Goal: Information Seeking & Learning: Learn about a topic

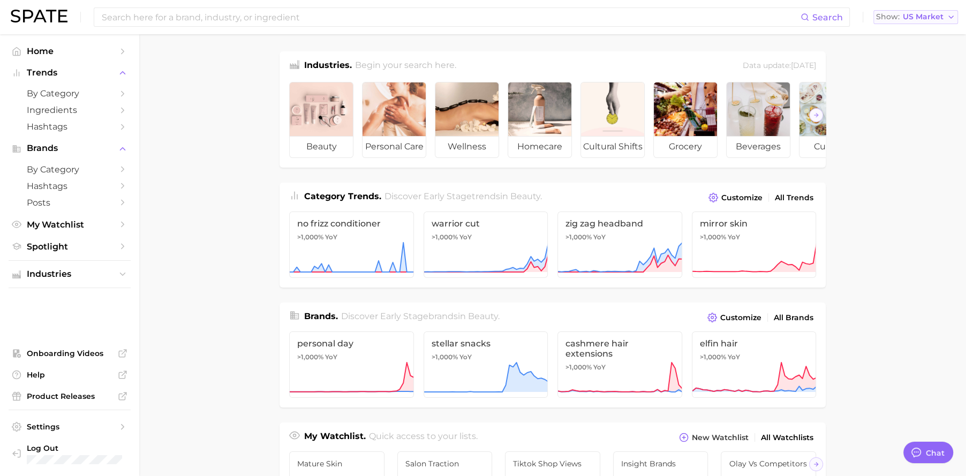
click at [918, 21] on button "Show US Market" at bounding box center [915, 17] width 85 height 14
click at [906, 129] on button "Global" at bounding box center [920, 131] width 94 height 19
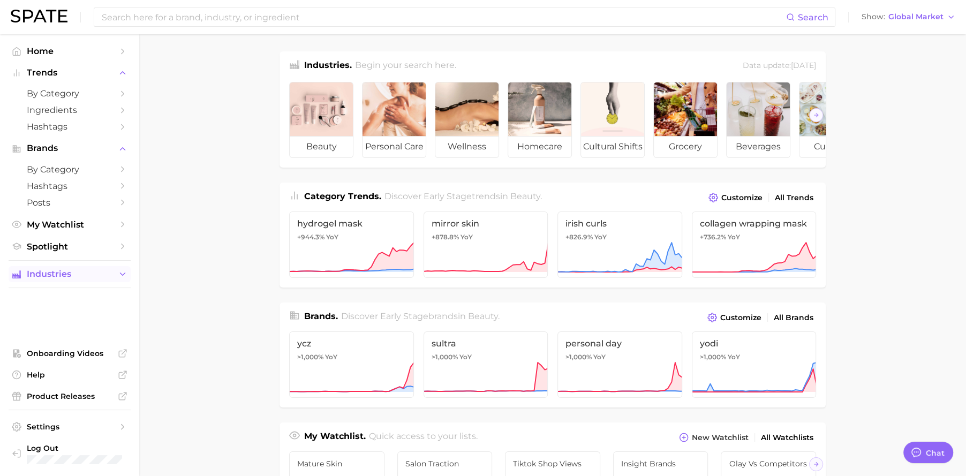
click at [52, 277] on span "Industries" at bounding box center [70, 274] width 86 height 10
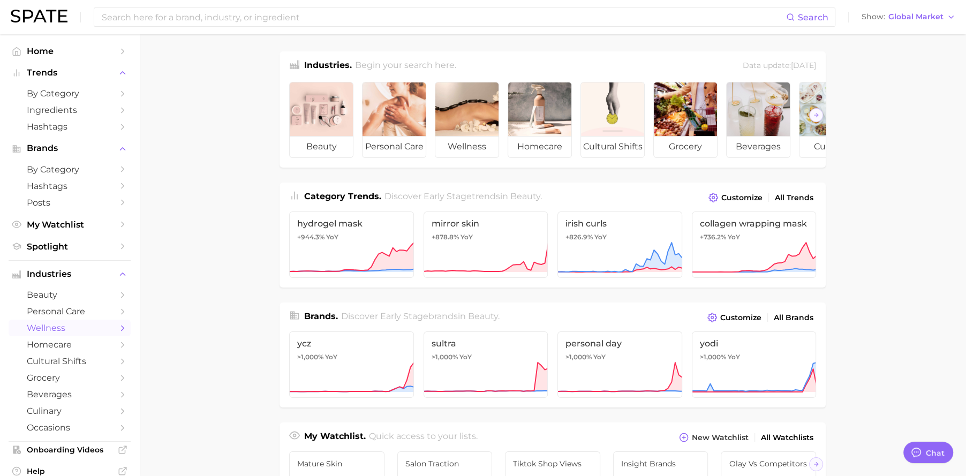
click at [74, 330] on span "wellness" at bounding box center [70, 328] width 86 height 10
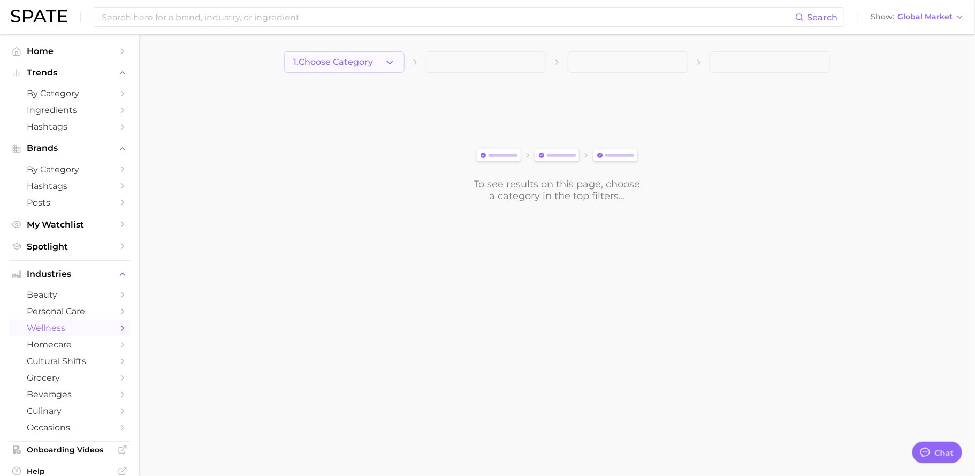
click at [372, 59] on span "1. Choose Category" at bounding box center [333, 62] width 80 height 10
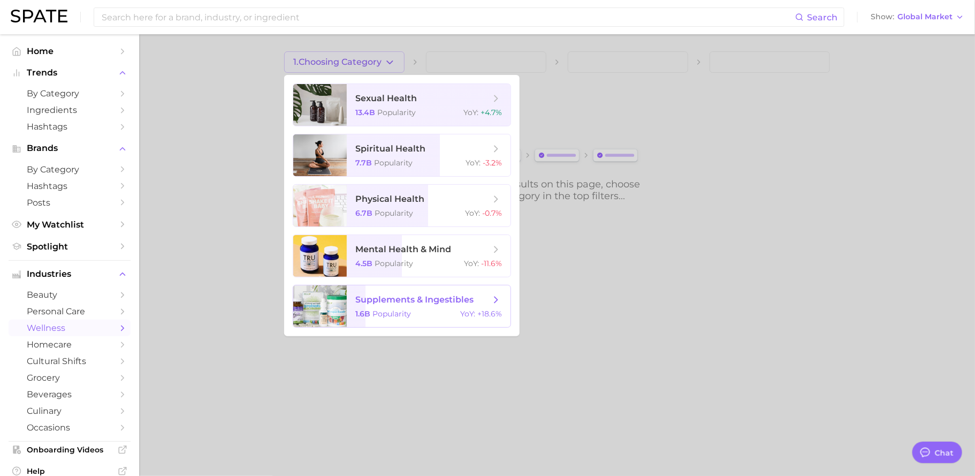
click at [408, 305] on span "supplements & ingestibles" at bounding box center [422, 300] width 135 height 12
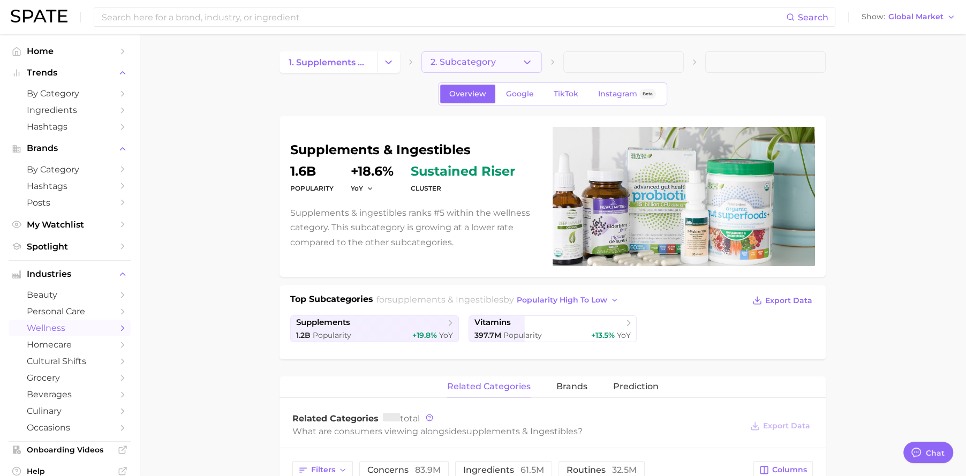
type textarea "x"
click at [512, 62] on button "2. Subcategory" at bounding box center [481, 61] width 120 height 21
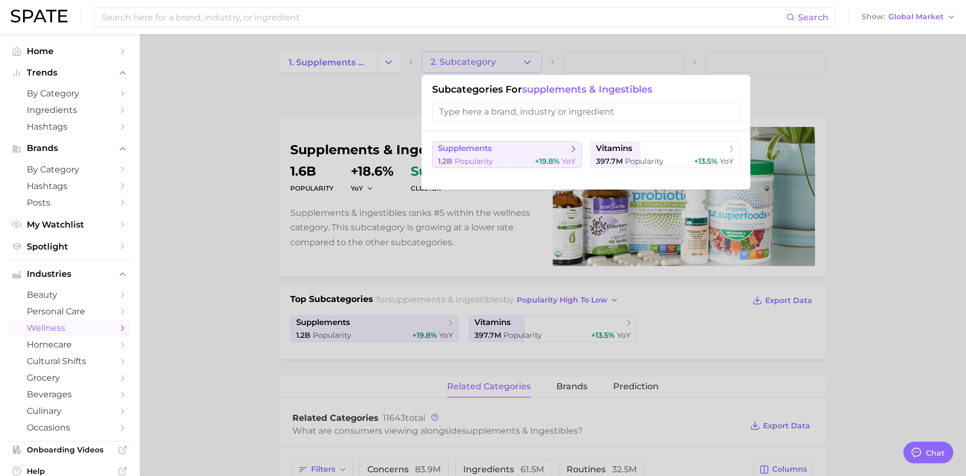
click at [503, 153] on span "supplements" at bounding box center [503, 148] width 130 height 11
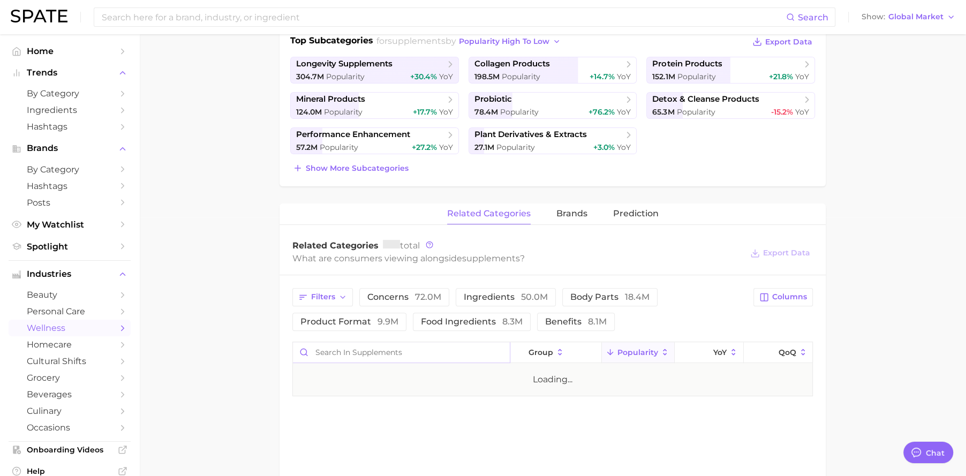
scroll to position [277, 0]
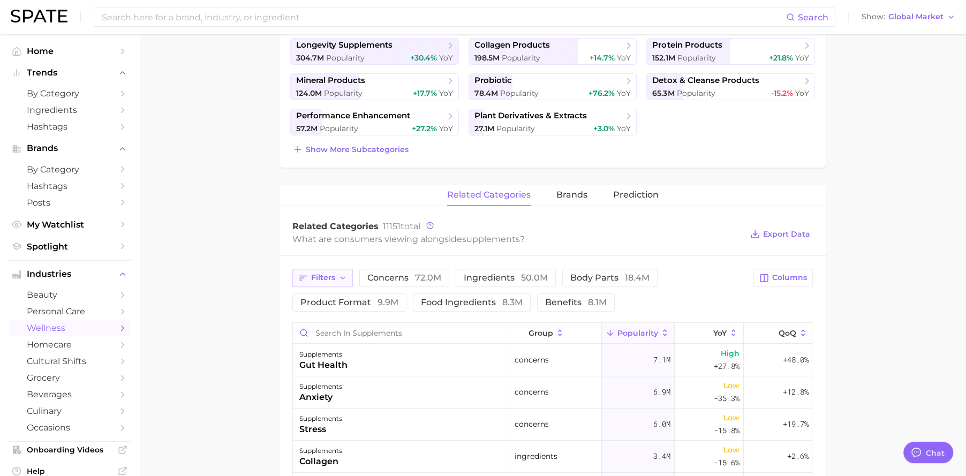
click at [346, 279] on button "Filters" at bounding box center [322, 278] width 60 height 18
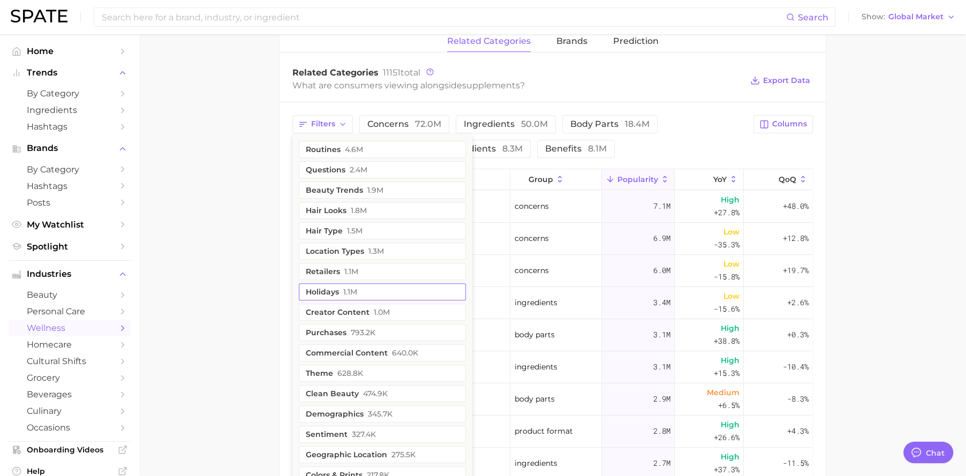
scroll to position [458, 0]
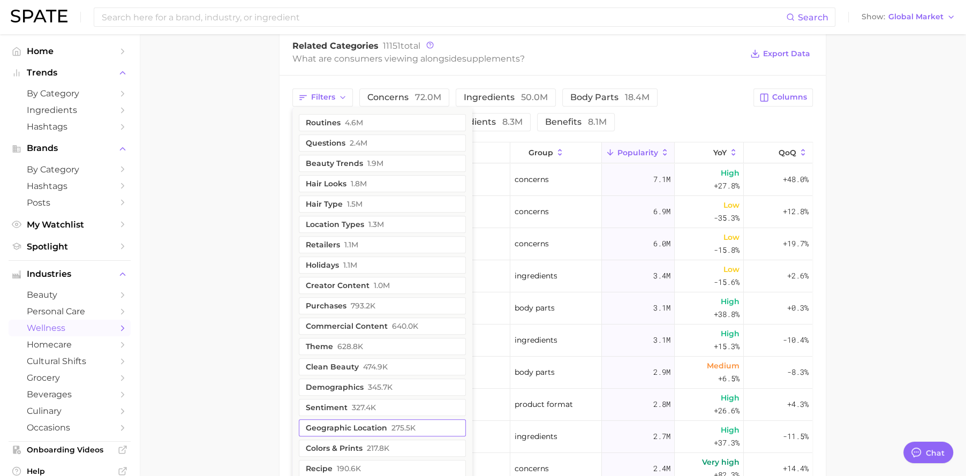
click at [382, 422] on button "geographic location 275.5k" at bounding box center [382, 427] width 167 height 17
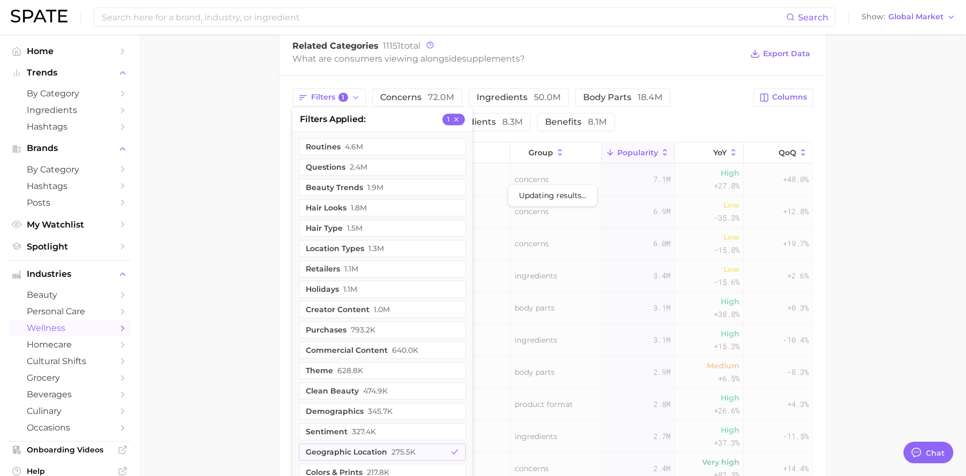
click at [902, 145] on main "1. supplements & ingestibles 2. supplements 3. Subcategory Overview Google TikT…" at bounding box center [552, 131] width 827 height 1108
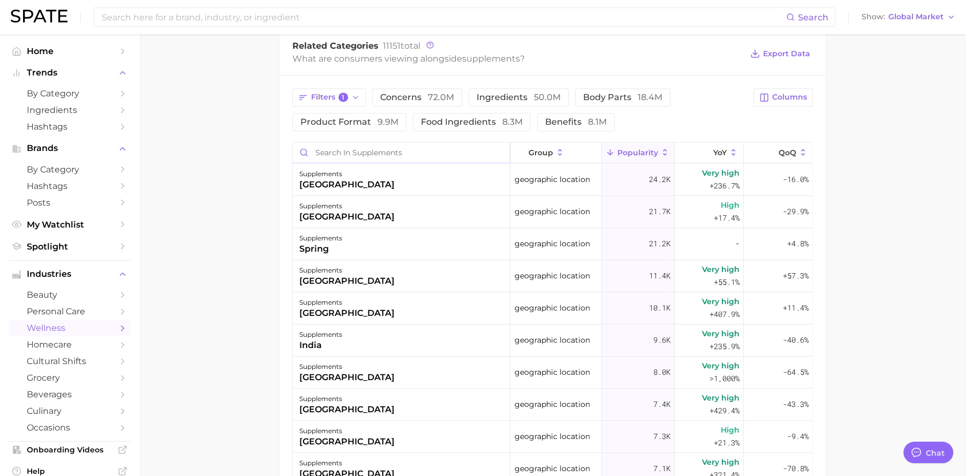
click at [415, 146] on input "Search in supplements" at bounding box center [401, 152] width 217 height 20
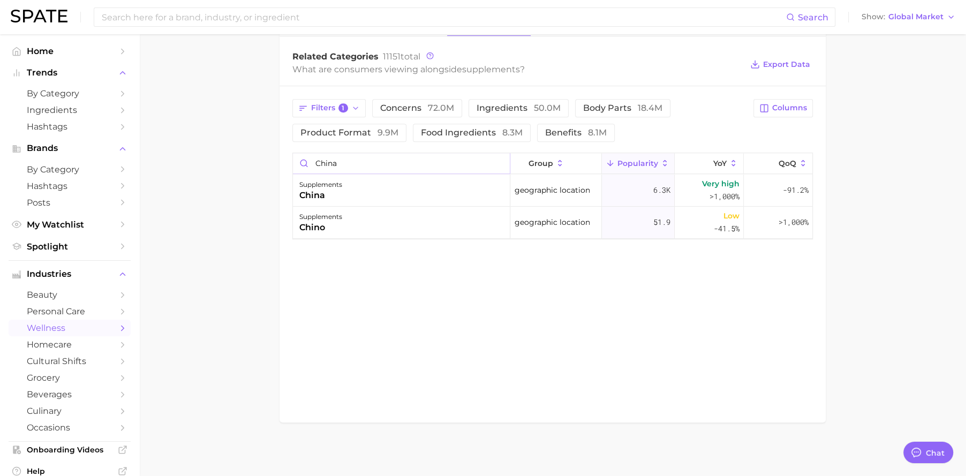
scroll to position [445, 0]
type input "china"
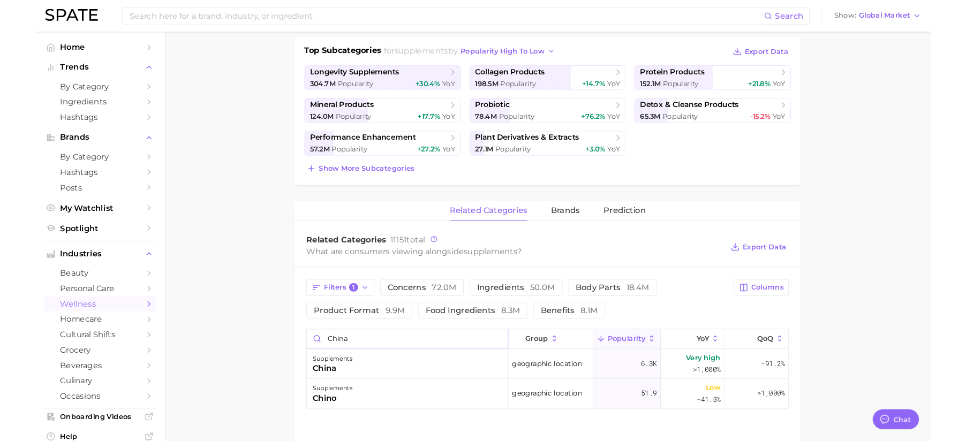
scroll to position [239, 0]
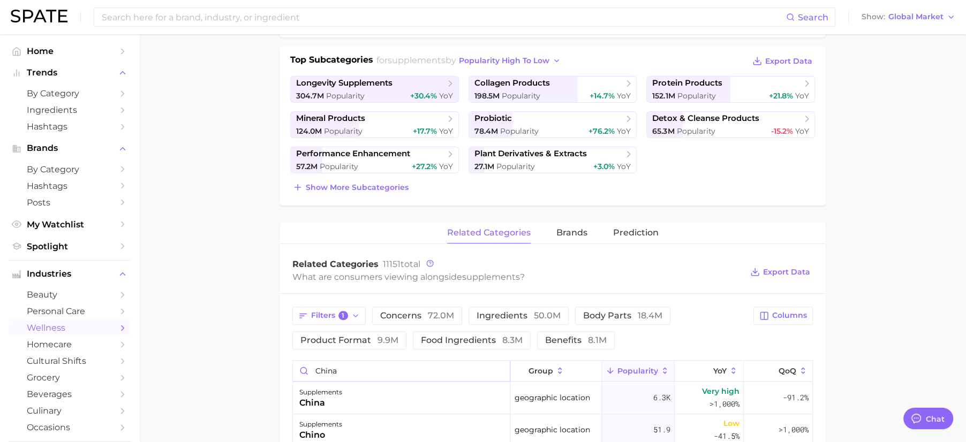
type textarea "x"
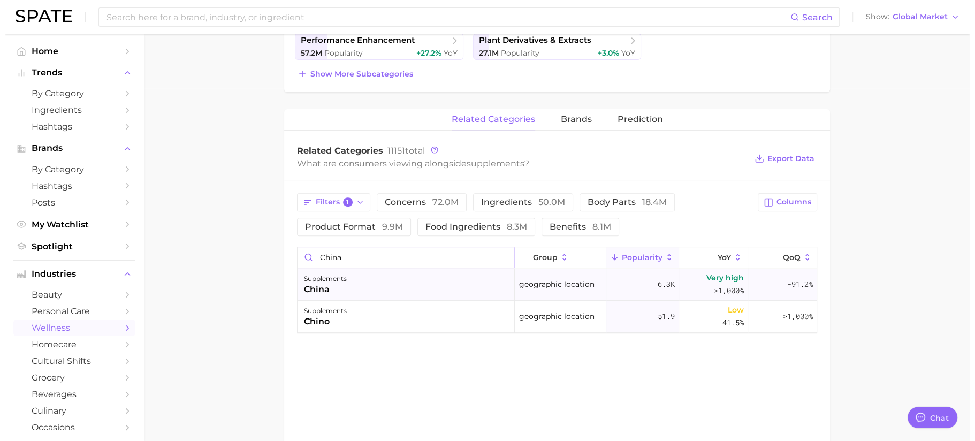
scroll to position [352, 0]
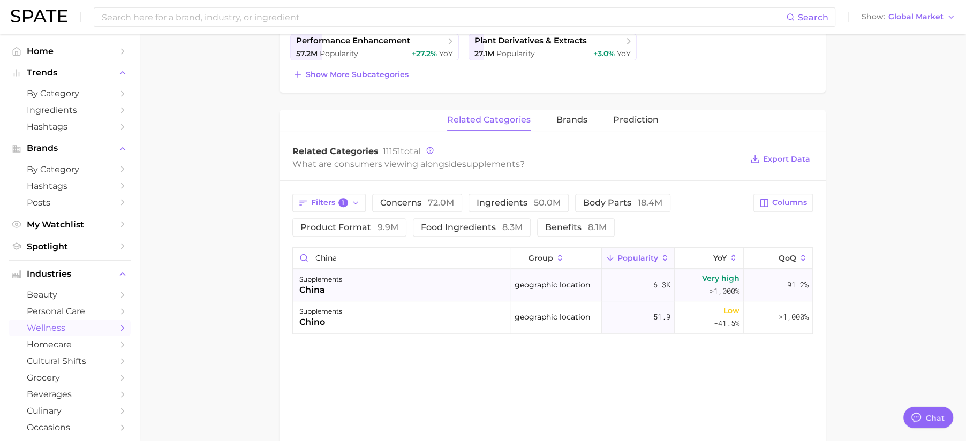
click at [439, 289] on div "supplements china" at bounding box center [401, 285] width 217 height 32
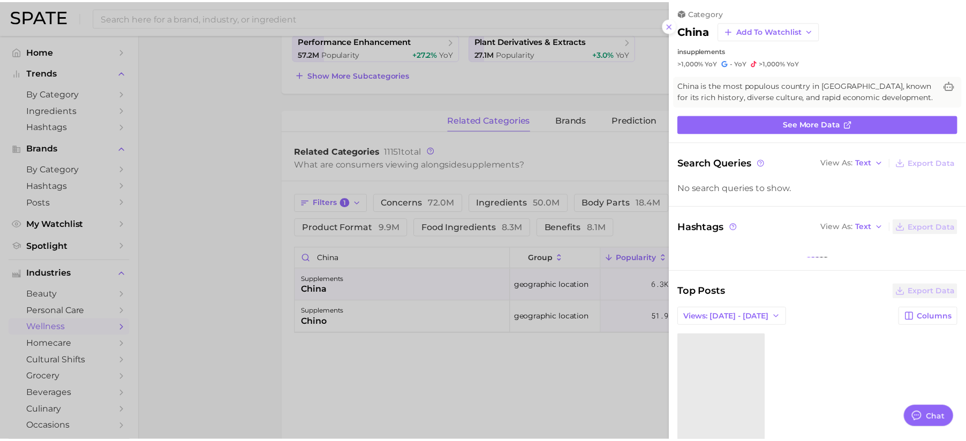
scroll to position [5, 0]
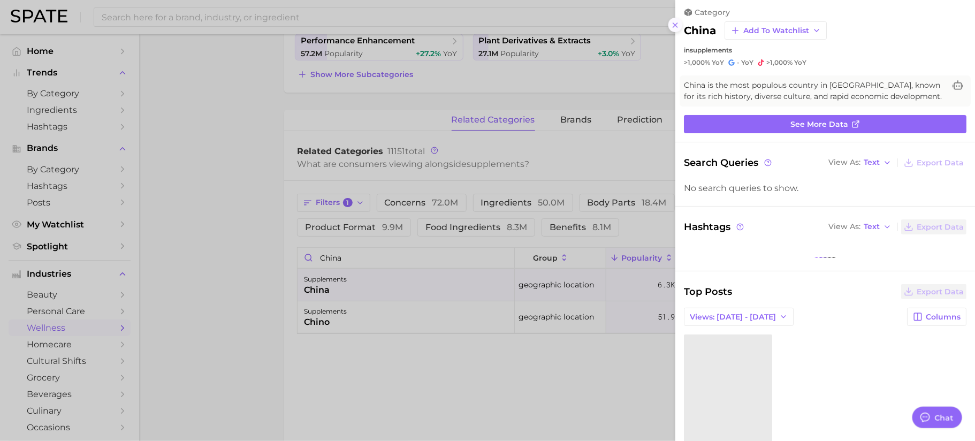
click at [679, 28] on icon at bounding box center [675, 25] width 9 height 9
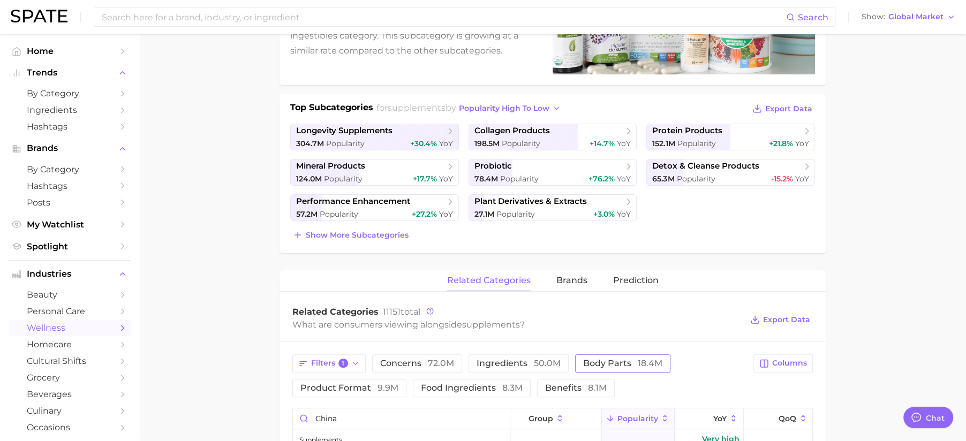
scroll to position [0, 0]
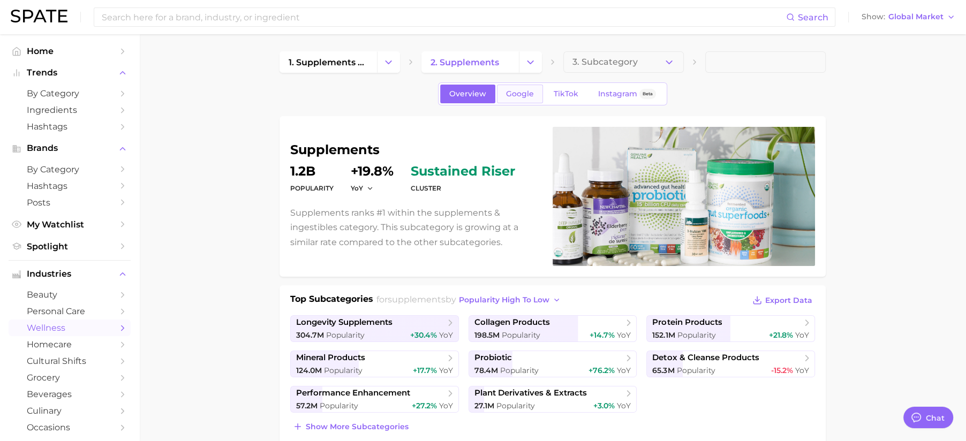
click at [519, 91] on span "Google" at bounding box center [520, 93] width 28 height 9
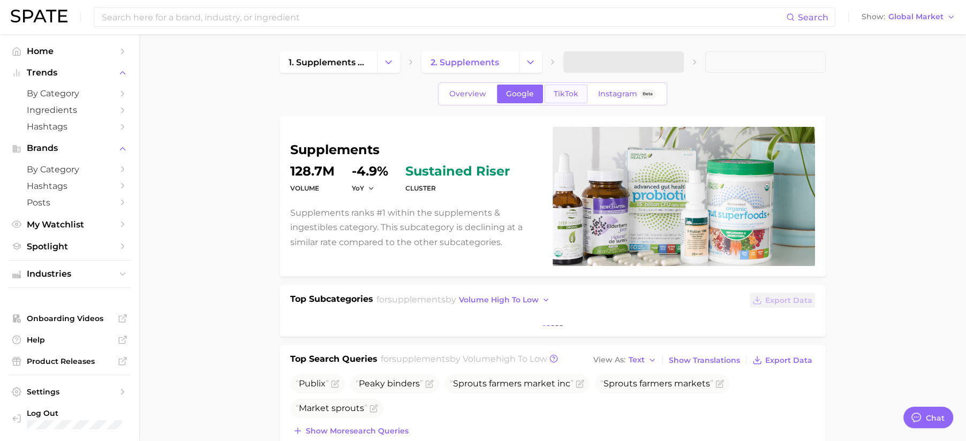
click at [573, 93] on span "TikTok" at bounding box center [566, 93] width 25 height 9
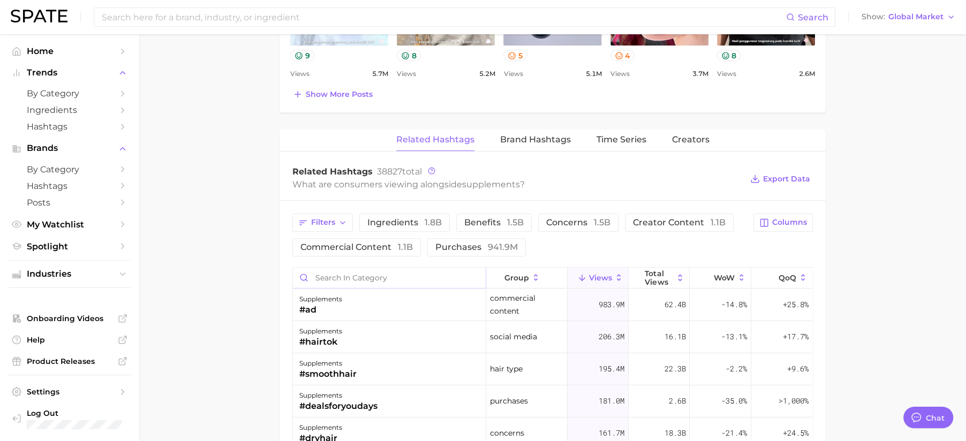
scroll to position [724, 0]
click at [391, 277] on input "Search in category" at bounding box center [389, 278] width 193 height 20
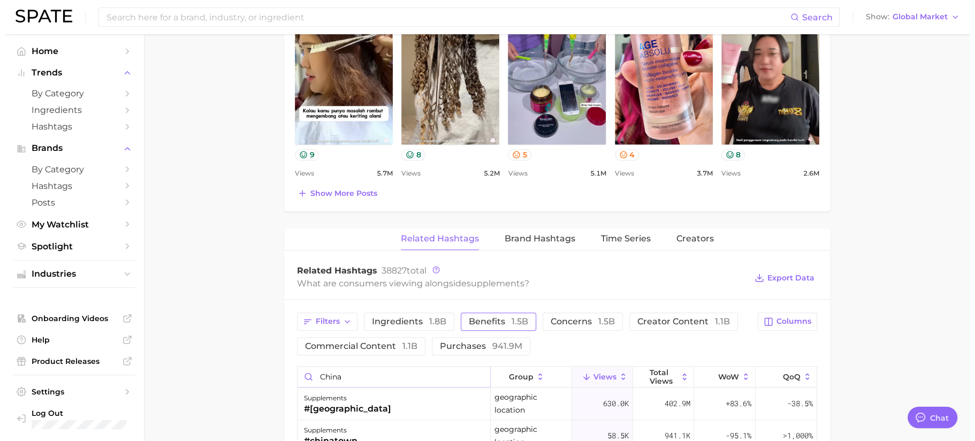
scroll to position [859, 0]
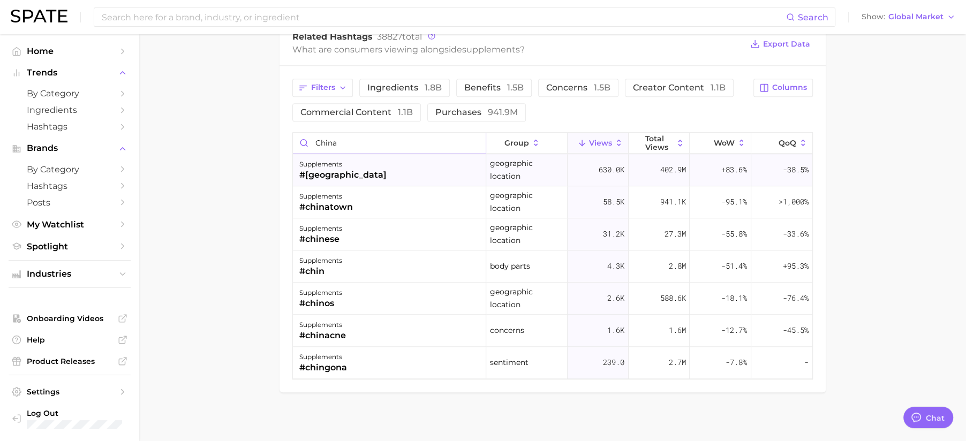
type input "china"
click at [390, 170] on div "supplements #[GEOGRAPHIC_DATA]" at bounding box center [389, 170] width 193 height 32
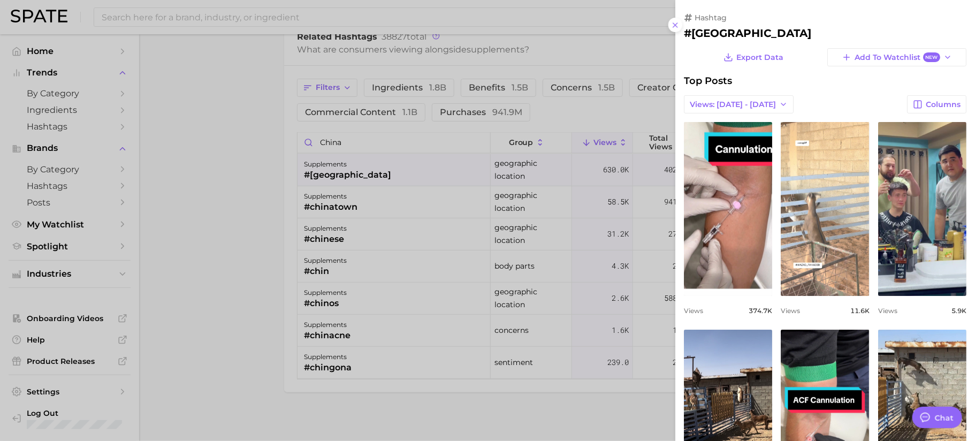
scroll to position [0, 0]
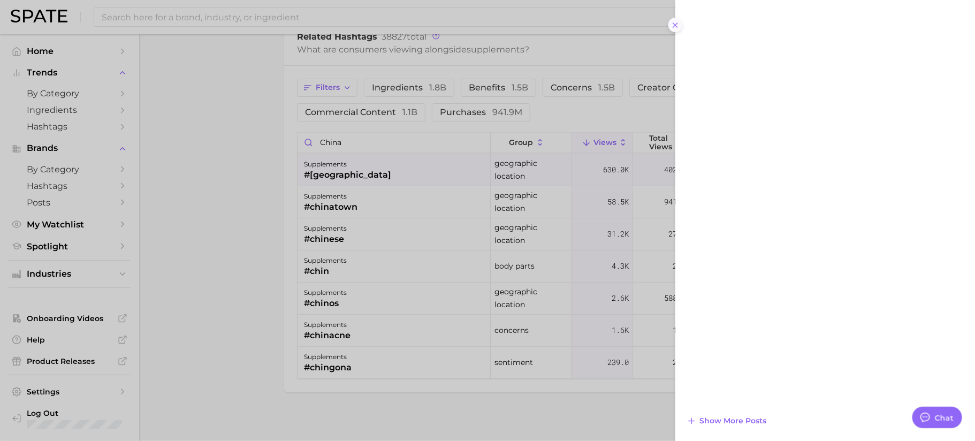
click at [676, 27] on icon at bounding box center [675, 25] width 9 height 9
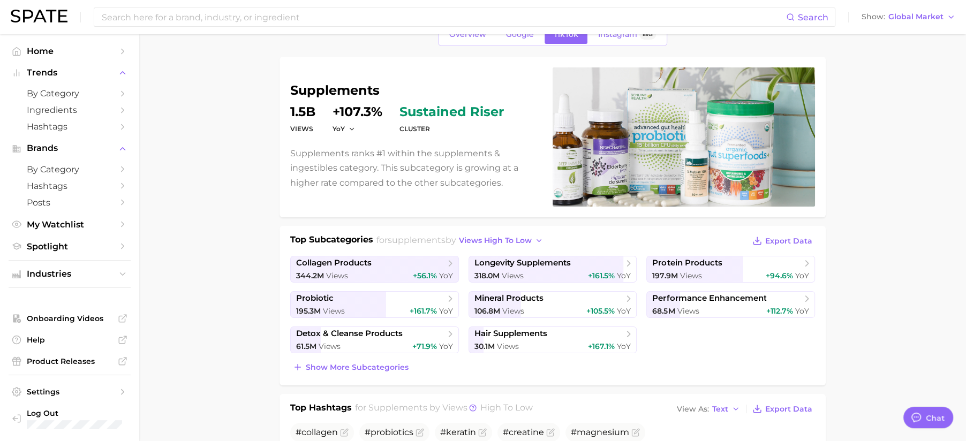
scroll to position [2, 0]
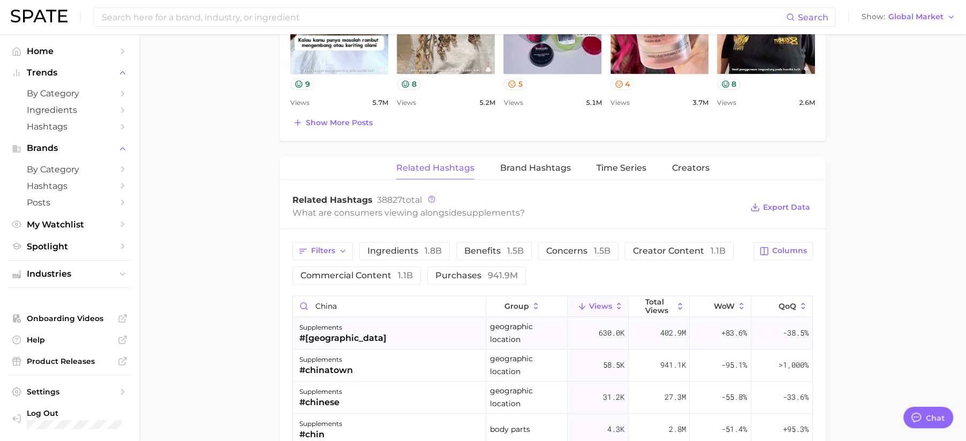
click at [368, 335] on div "supplements #[GEOGRAPHIC_DATA]" at bounding box center [389, 333] width 193 height 32
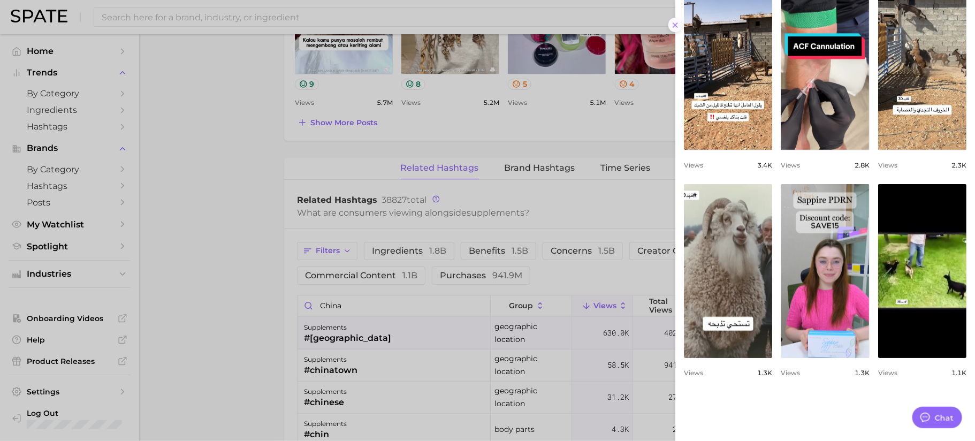
click at [677, 24] on icon at bounding box center [675, 25] width 9 height 9
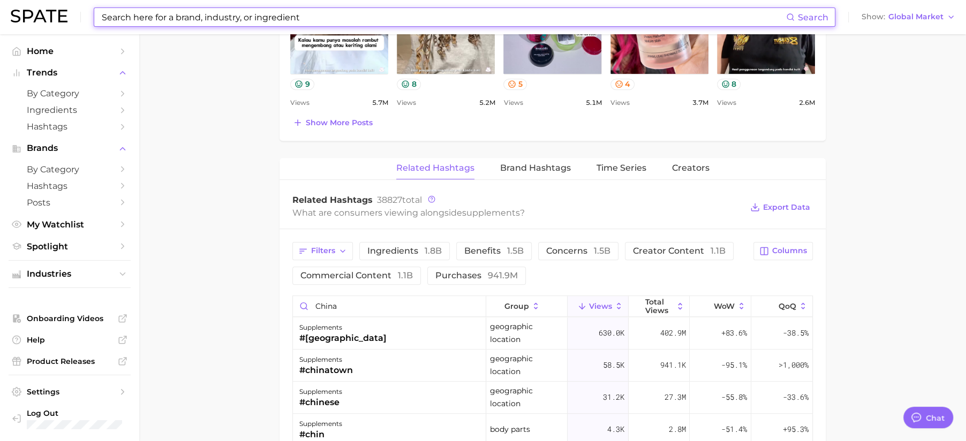
click at [219, 22] on input at bounding box center [443, 17] width 685 height 18
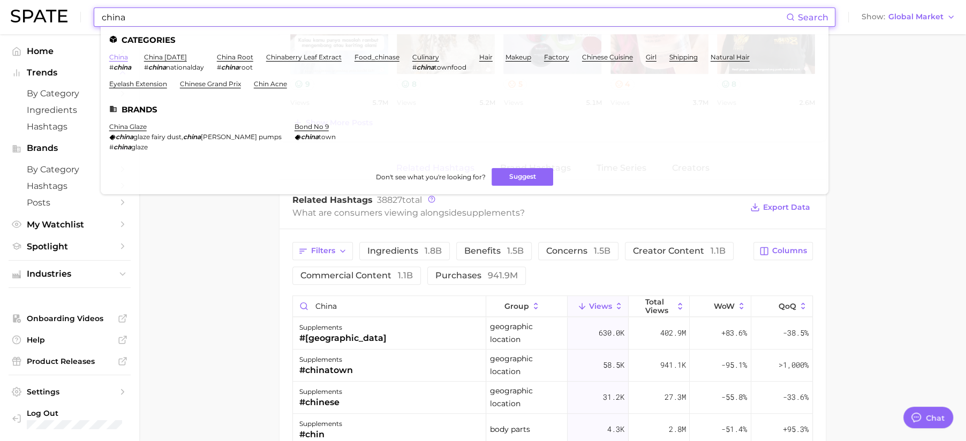
type input "china"
click at [124, 57] on link "china" at bounding box center [118, 57] width 19 height 8
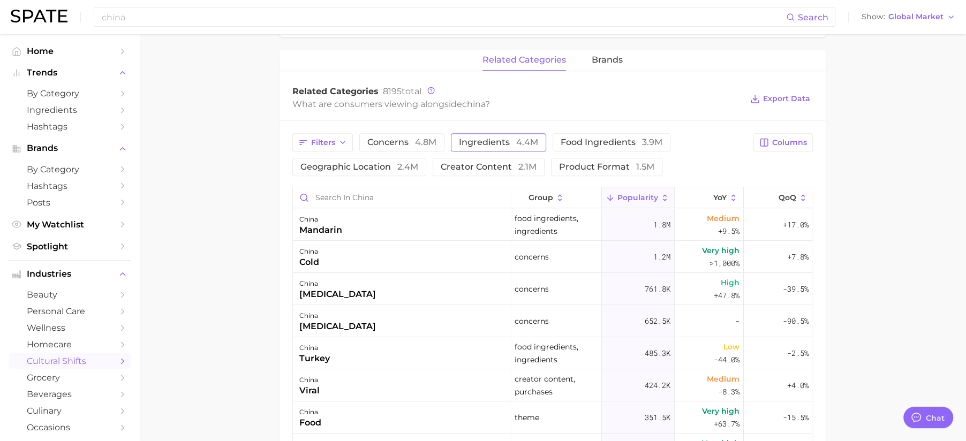
click at [499, 140] on span "ingredients 4.4m" at bounding box center [498, 142] width 79 height 9
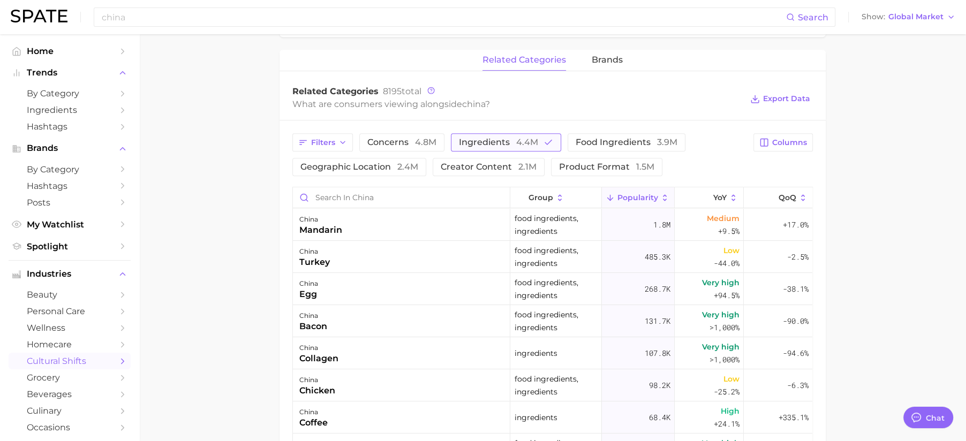
click at [486, 142] on span "ingredients 4.4m" at bounding box center [498, 142] width 79 height 9
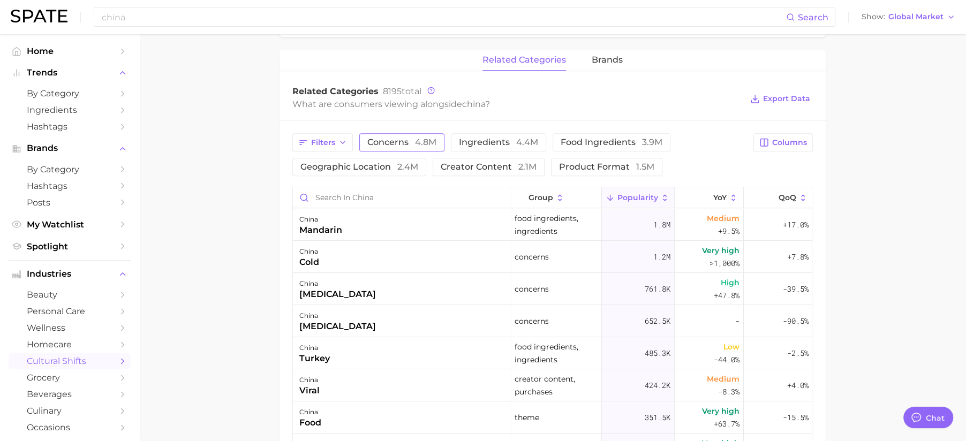
click at [391, 140] on span "concerns 4.8m" at bounding box center [401, 142] width 69 height 9
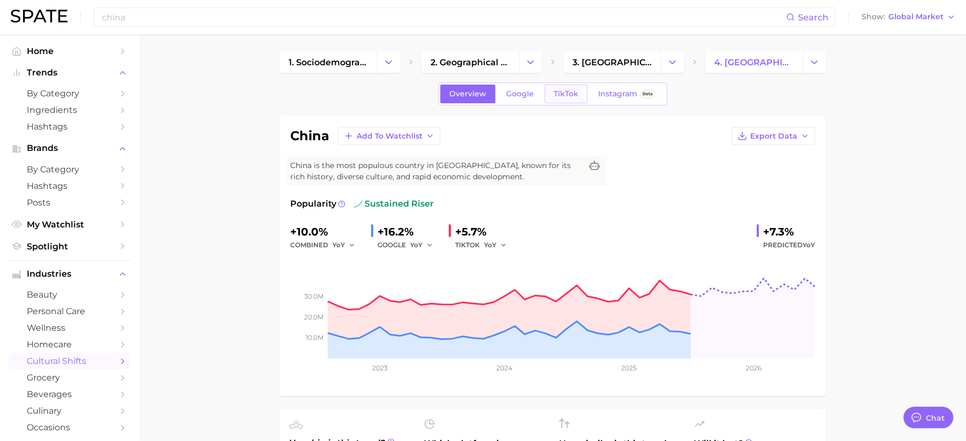
click at [573, 89] on span "TikTok" at bounding box center [566, 93] width 25 height 9
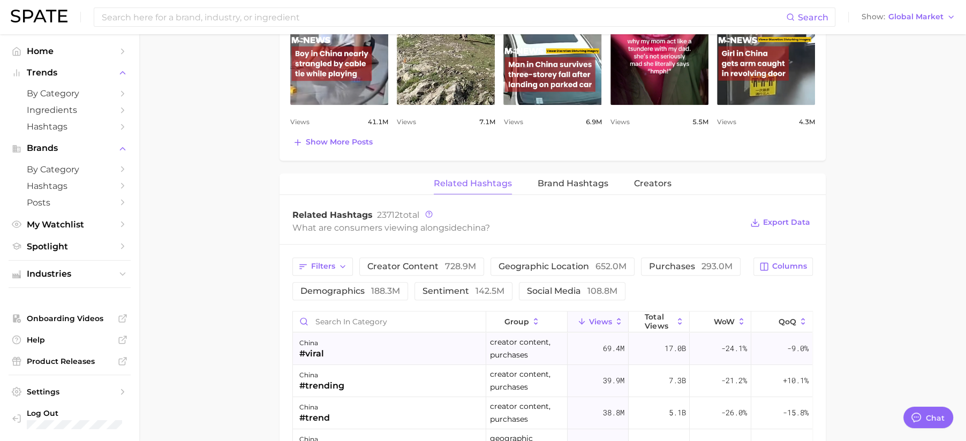
scroll to position [852, 0]
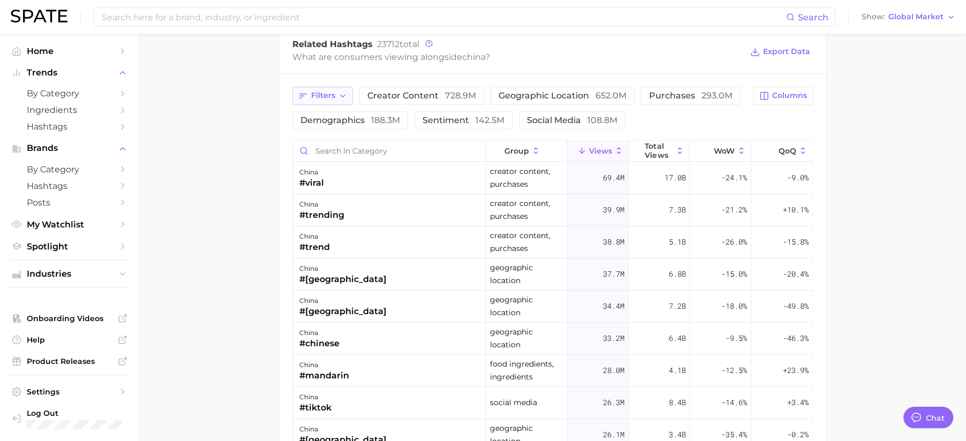
click at [342, 93] on icon "button" at bounding box center [342, 96] width 9 height 9
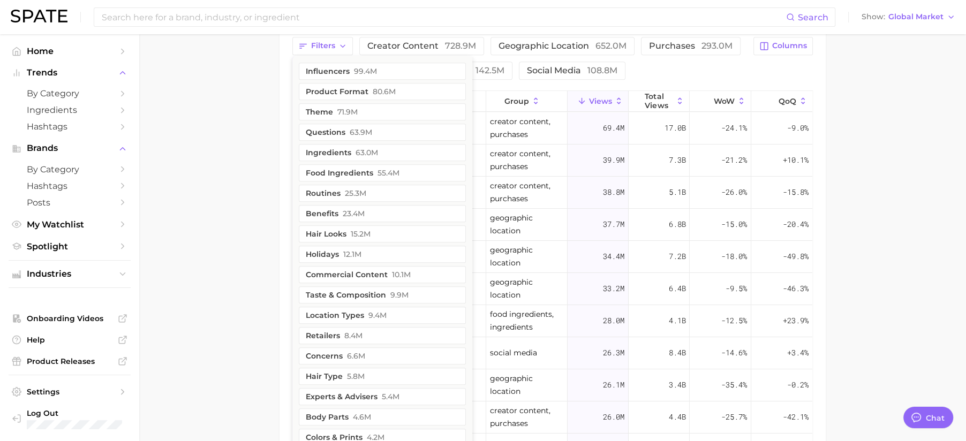
scroll to position [905, 0]
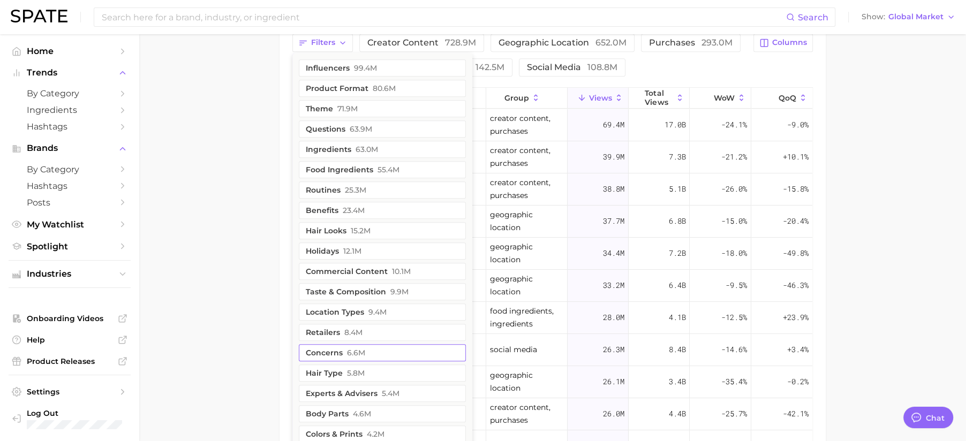
click at [358, 350] on span "6.6m" at bounding box center [356, 353] width 18 height 9
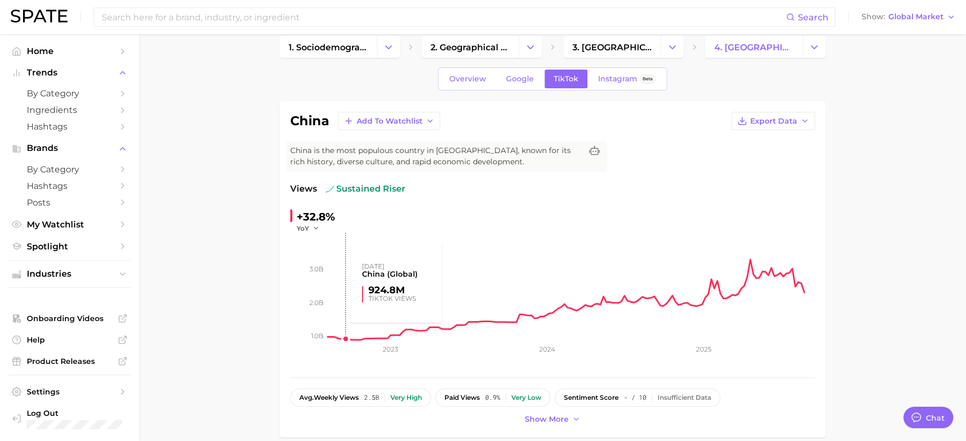
scroll to position [0, 0]
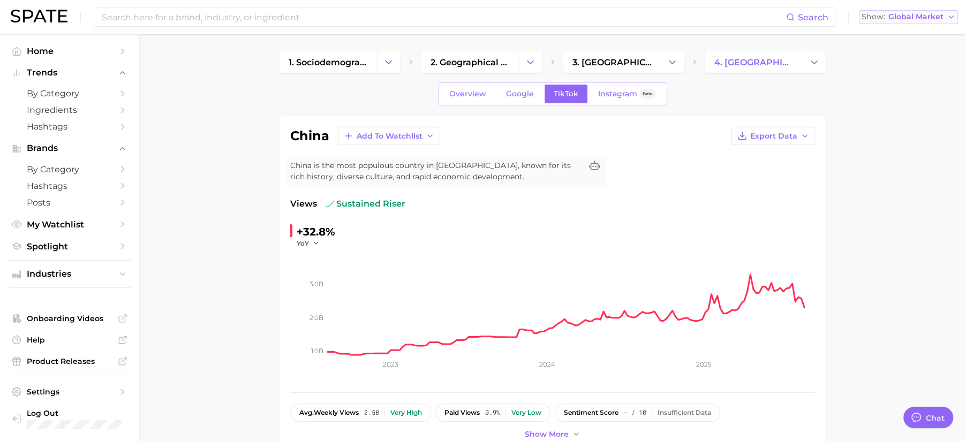
click at [912, 17] on span "Global Market" at bounding box center [915, 17] width 55 height 6
click at [113, 277] on button "Industries" at bounding box center [70, 274] width 122 height 16
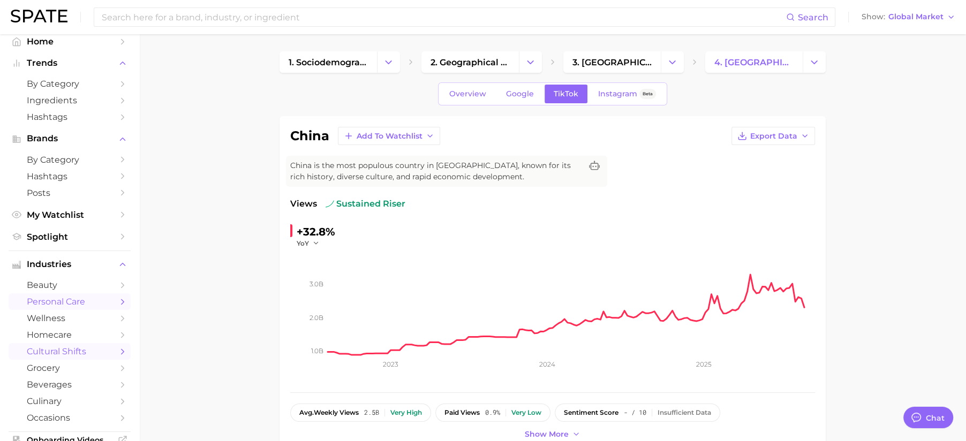
scroll to position [10, 0]
click at [74, 286] on span "beauty" at bounding box center [70, 284] width 86 height 10
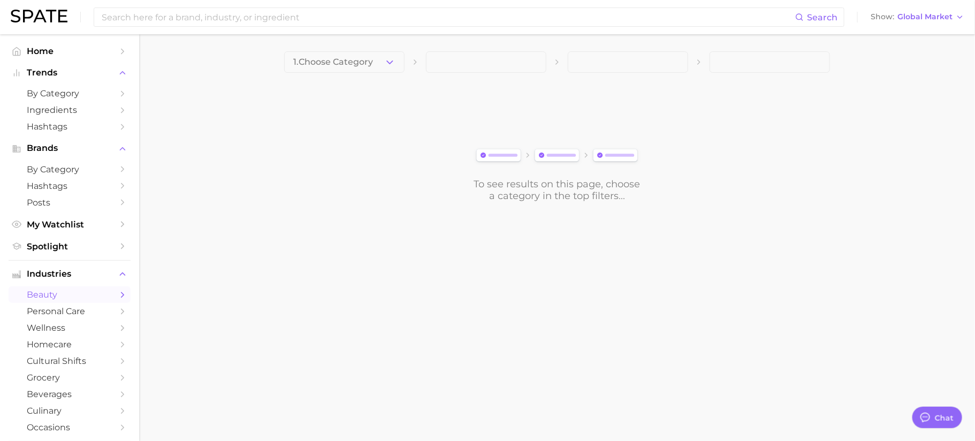
click at [357, 64] on span "1. Choose Category" at bounding box center [333, 62] width 80 height 10
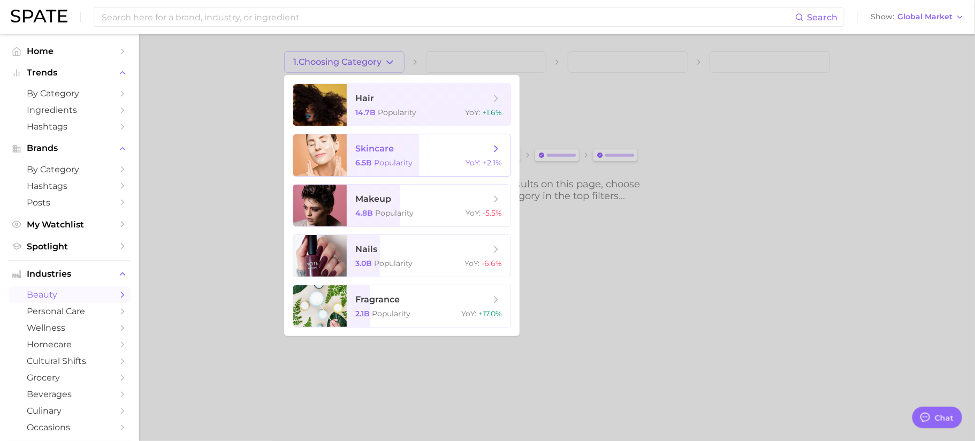
click at [395, 150] on span "skincare" at bounding box center [422, 149] width 135 height 12
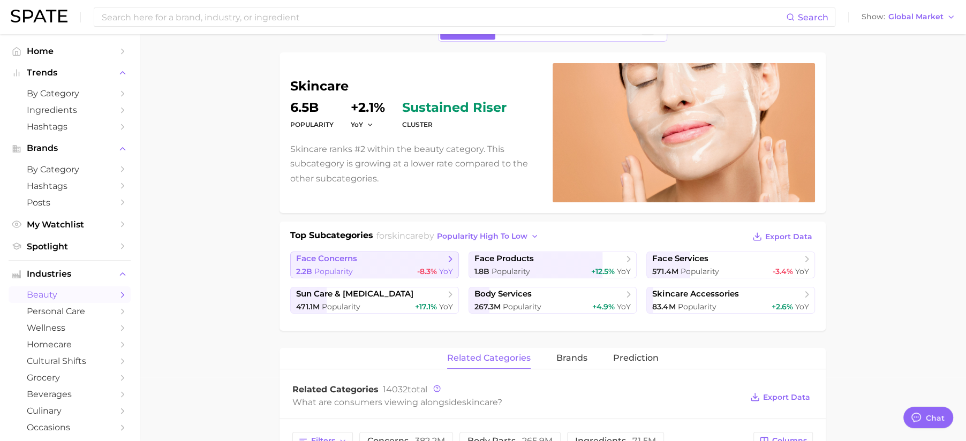
scroll to position [69, 0]
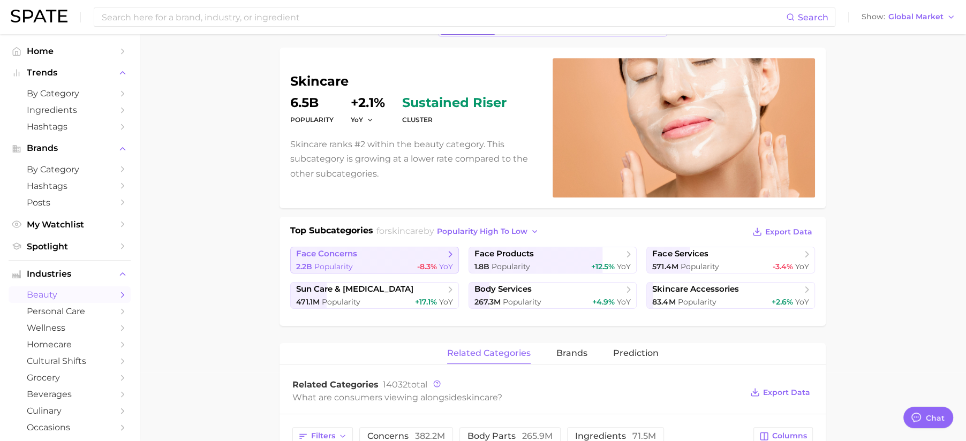
click at [404, 255] on span "face concerns" at bounding box center [370, 254] width 149 height 11
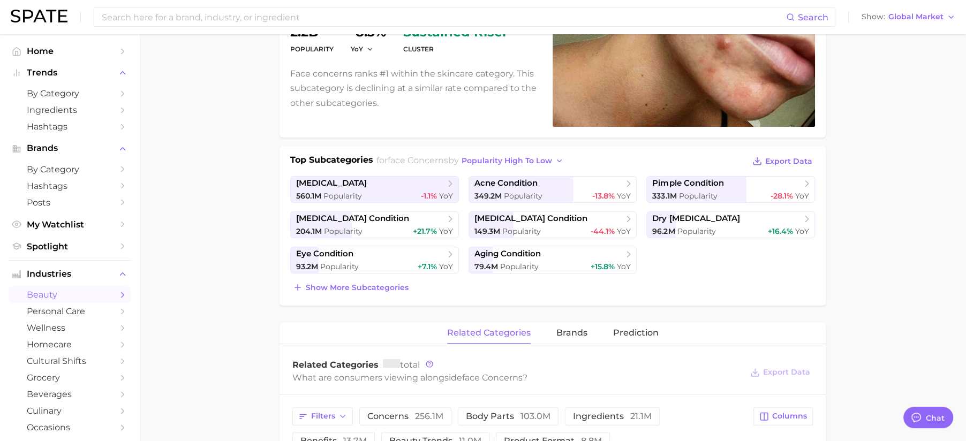
scroll to position [149, 0]
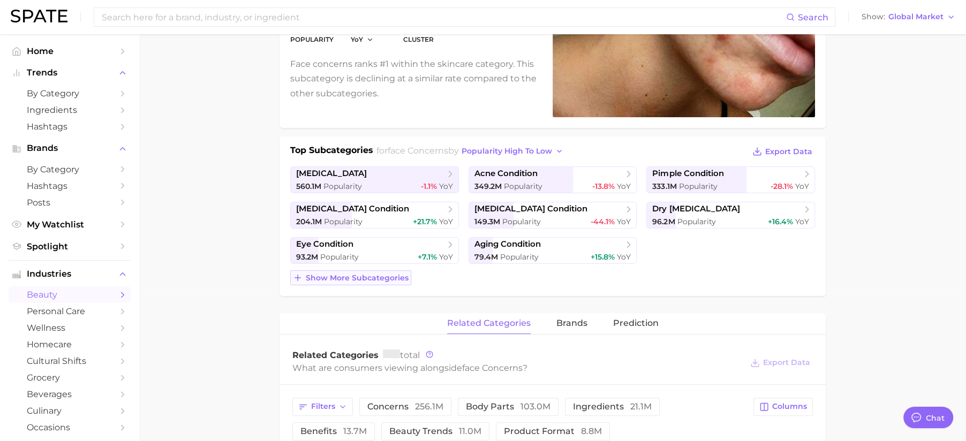
click at [368, 278] on span "Show more subcategories" at bounding box center [357, 278] width 103 height 9
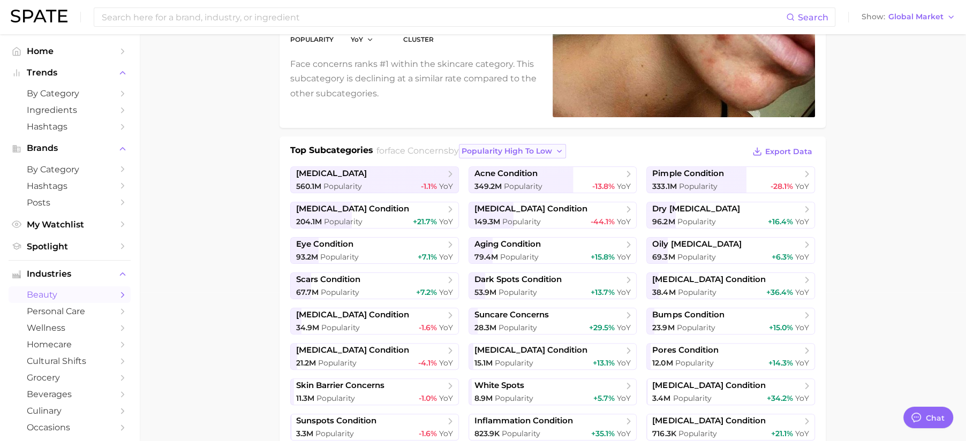
click at [538, 151] on span "popularity high to low" at bounding box center [506, 151] width 90 height 9
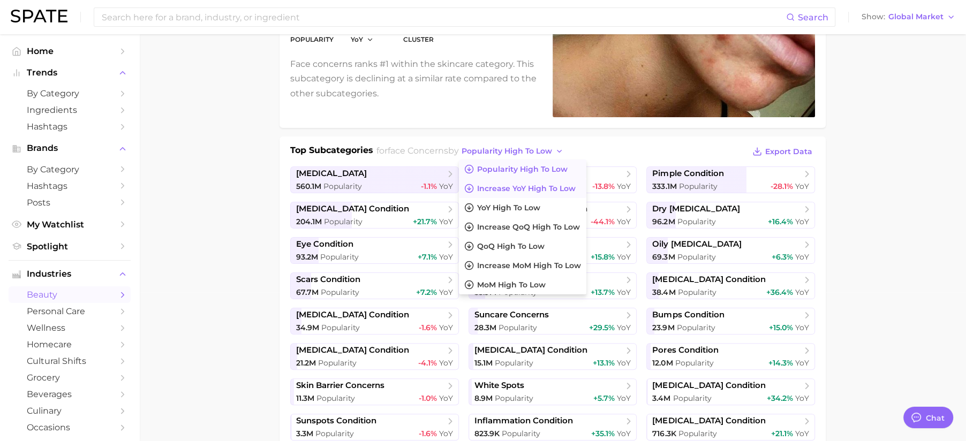
click at [531, 191] on span "Increase YoY high to low" at bounding box center [526, 188] width 99 height 9
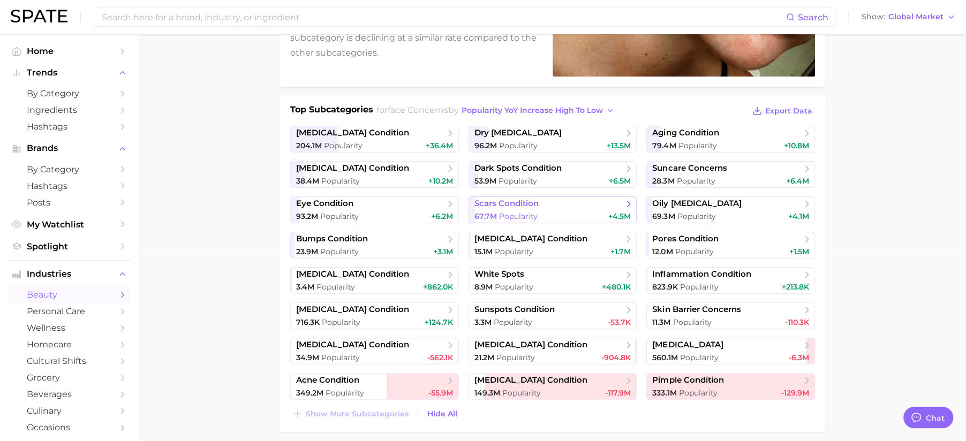
scroll to position [190, 0]
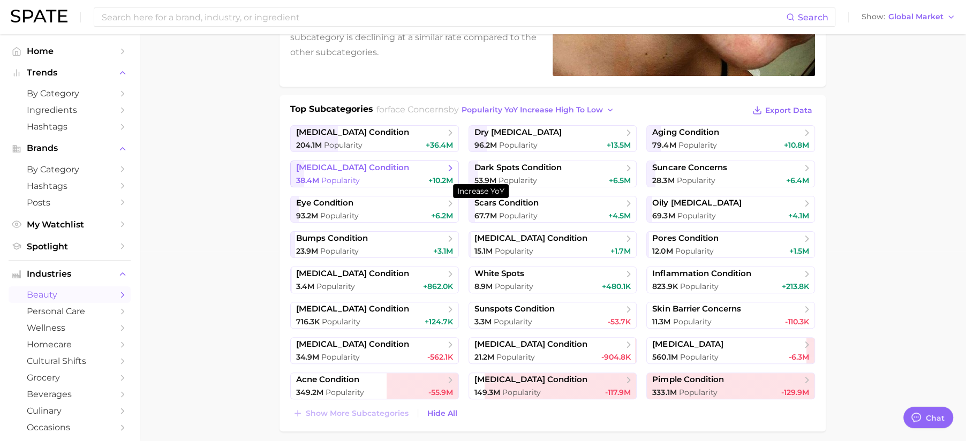
click at [433, 178] on span "+10.2m" at bounding box center [440, 181] width 25 height 10
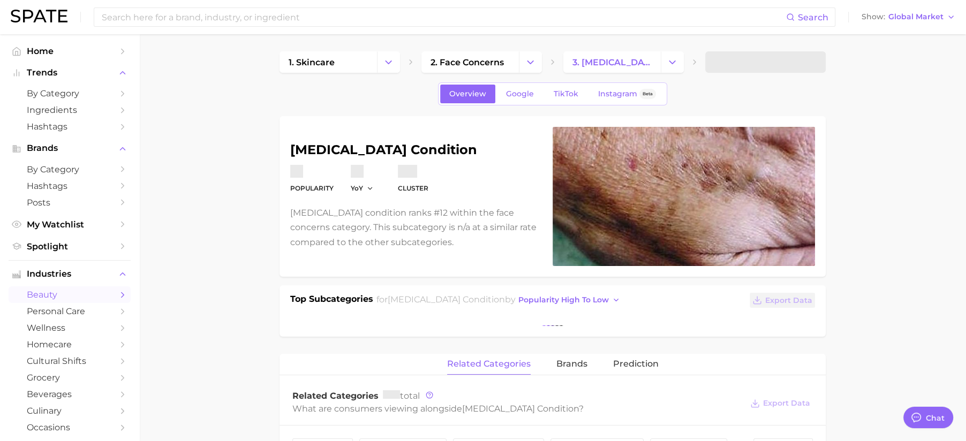
scroll to position [3, 0]
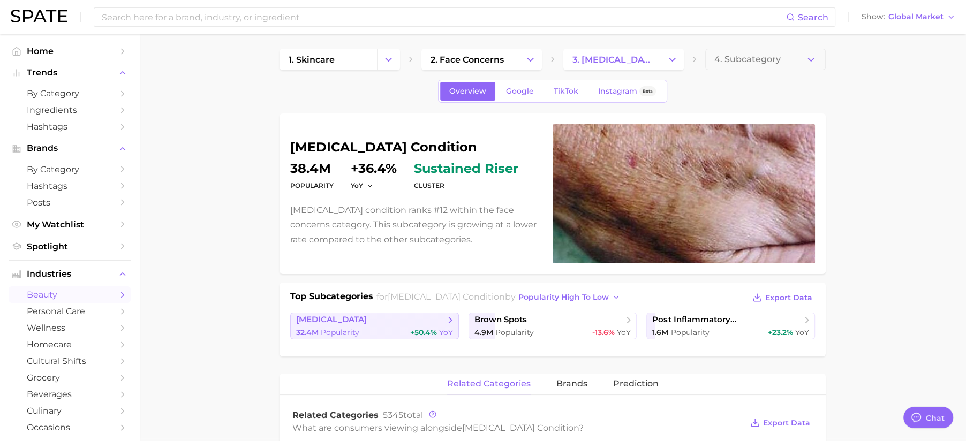
click at [372, 331] on div "32.4m Popularity +50.4% YoY" at bounding box center [374, 333] width 157 height 10
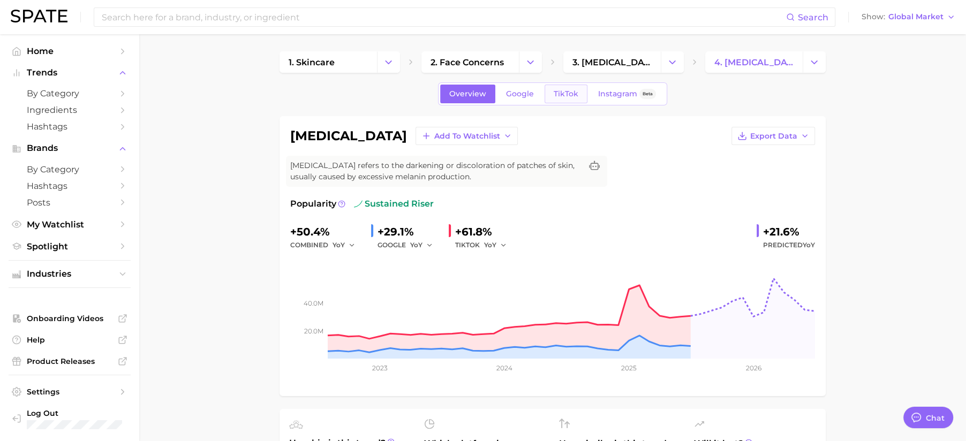
click at [572, 102] on link "TikTok" at bounding box center [565, 94] width 43 height 19
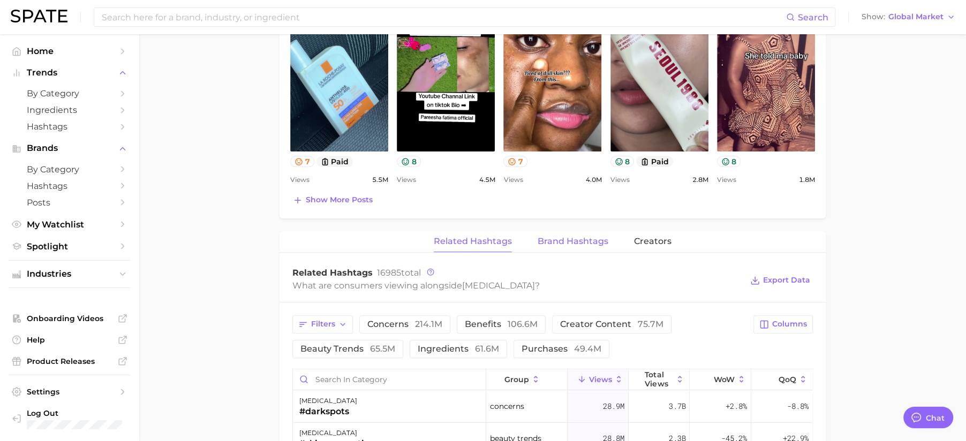
scroll to position [660, 0]
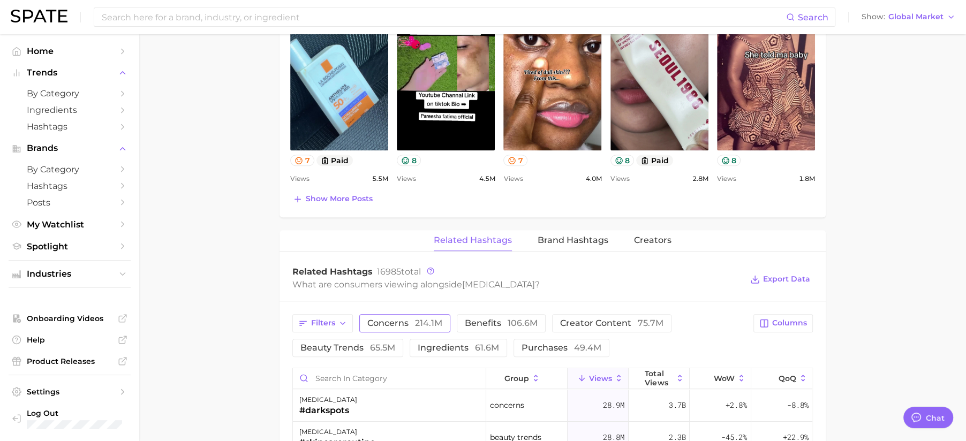
click at [415, 318] on span "214.1m" at bounding box center [428, 323] width 27 height 10
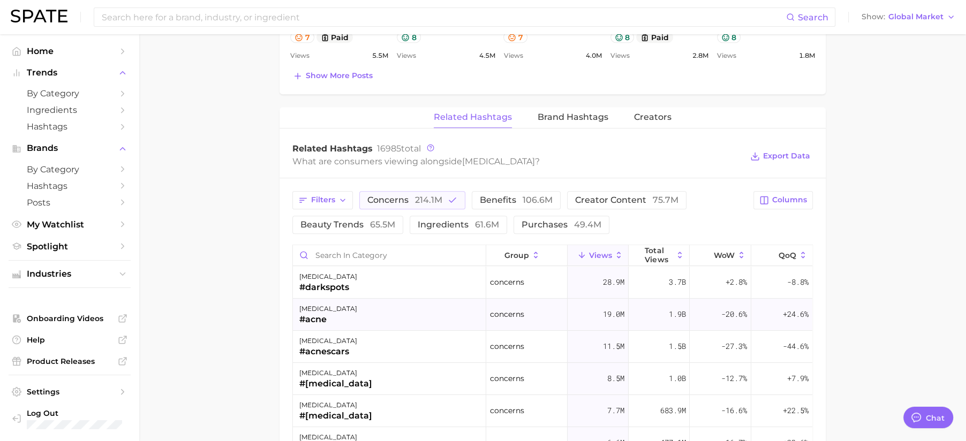
scroll to position [784, 0]
click at [403, 202] on button "concerns 214.1m" at bounding box center [412, 200] width 106 height 18
click at [429, 222] on span "ingredients 61.6m" at bounding box center [458, 224] width 81 height 9
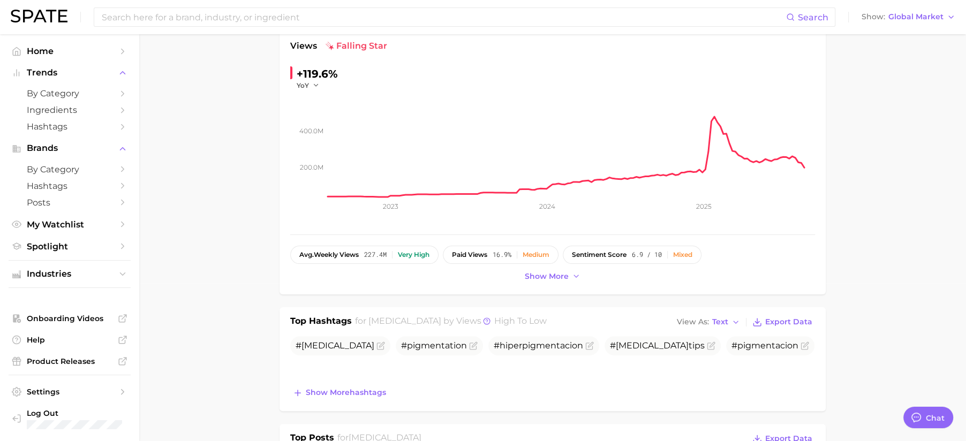
scroll to position [157, 0]
click at [917, 10] on button "Show Global Market" at bounding box center [908, 17] width 99 height 14
click at [916, 33] on span "[GEOGRAPHIC_DATA]" at bounding box center [905, 34] width 83 height 9
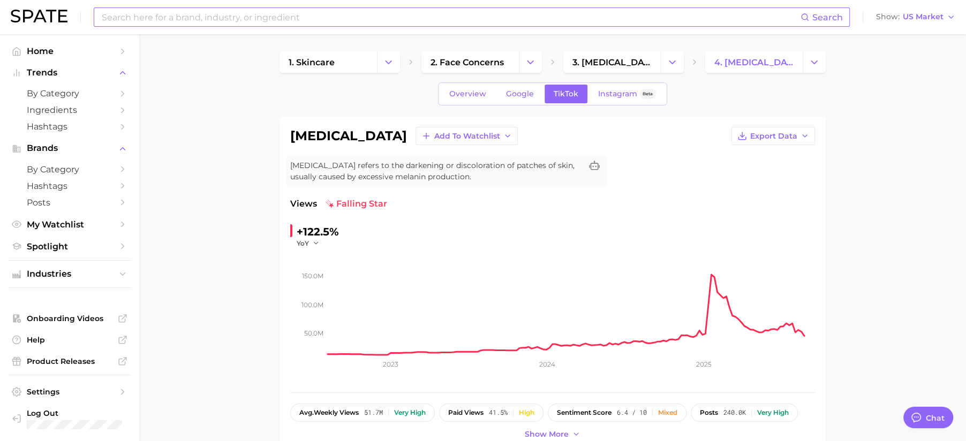
click at [239, 20] on input at bounding box center [451, 17] width 700 height 18
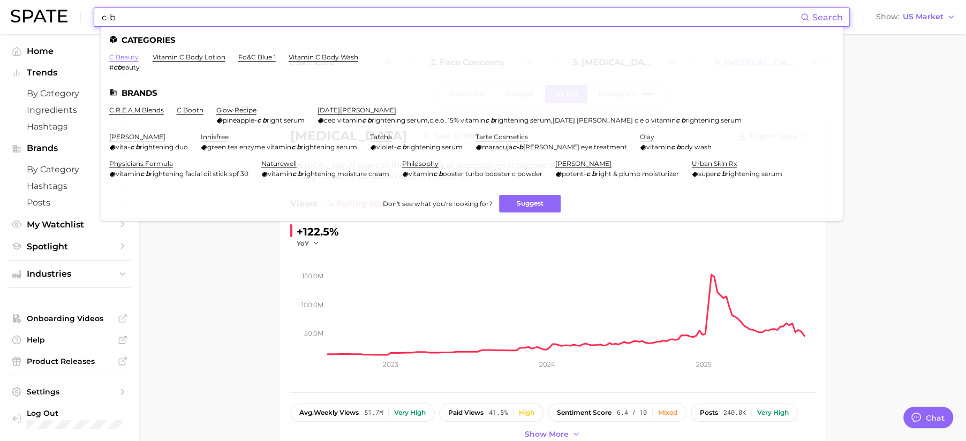
type input "c-b"
click at [120, 54] on link "c beauty" at bounding box center [123, 57] width 29 height 8
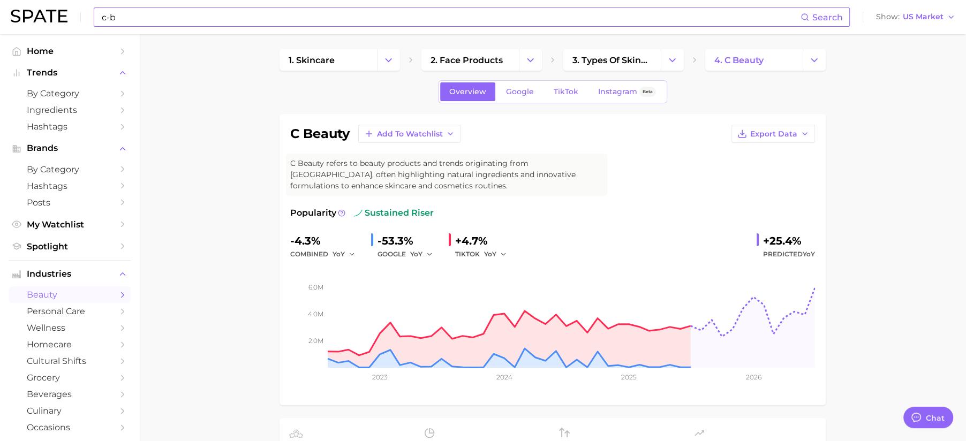
scroll to position [3, 0]
click at [572, 88] on span "TikTok" at bounding box center [566, 91] width 25 height 9
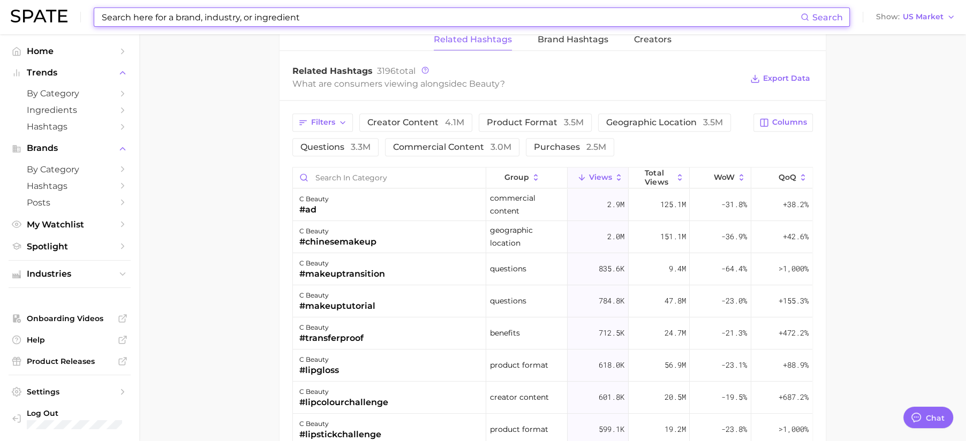
scroll to position [831, 0]
click at [321, 120] on span "Filters" at bounding box center [323, 123] width 24 height 9
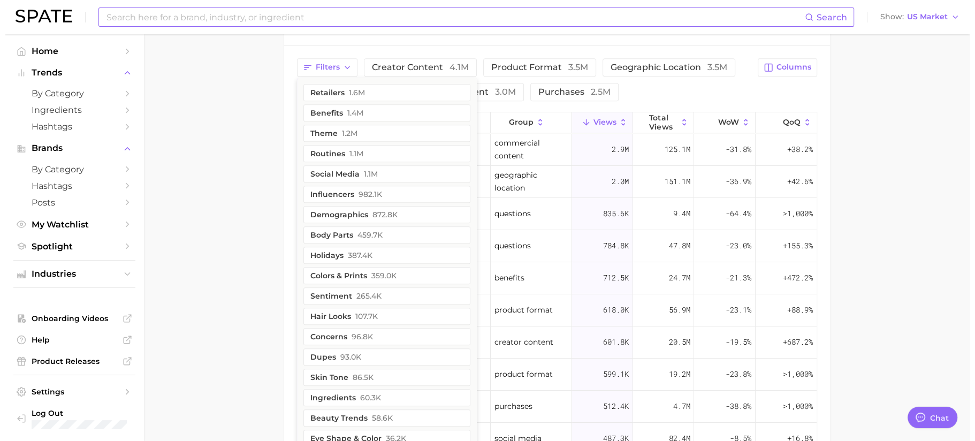
scroll to position [888, 0]
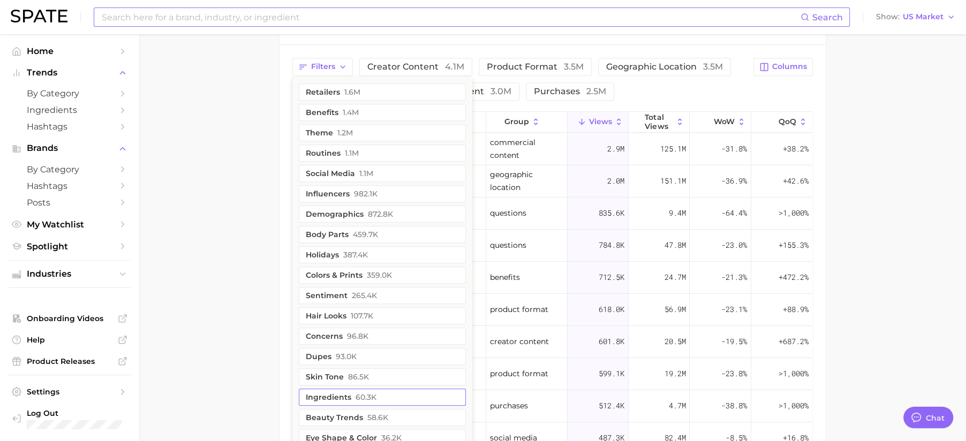
click at [374, 395] on span "60.3k" at bounding box center [365, 397] width 21 height 9
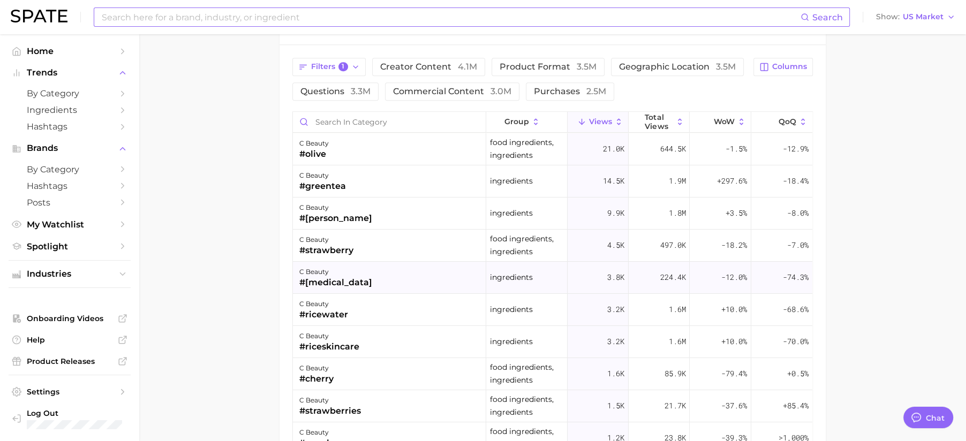
click at [366, 282] on div "c beauty #[MEDICAL_DATA]" at bounding box center [389, 278] width 193 height 32
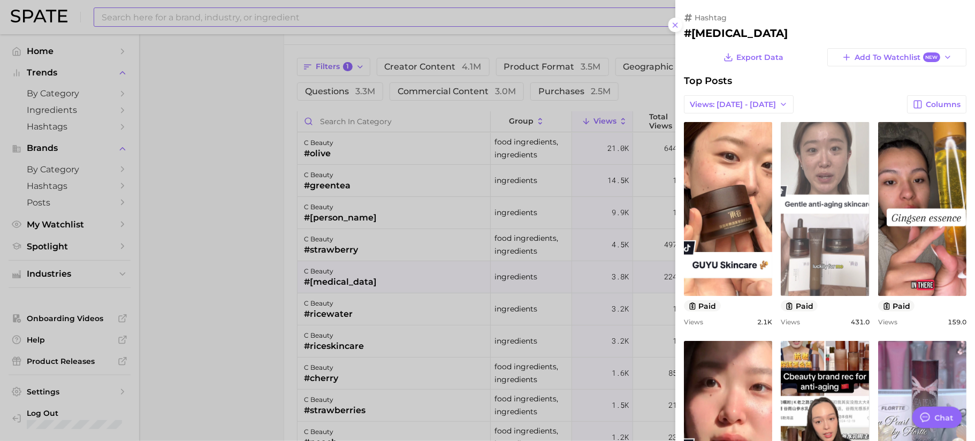
scroll to position [0, 0]
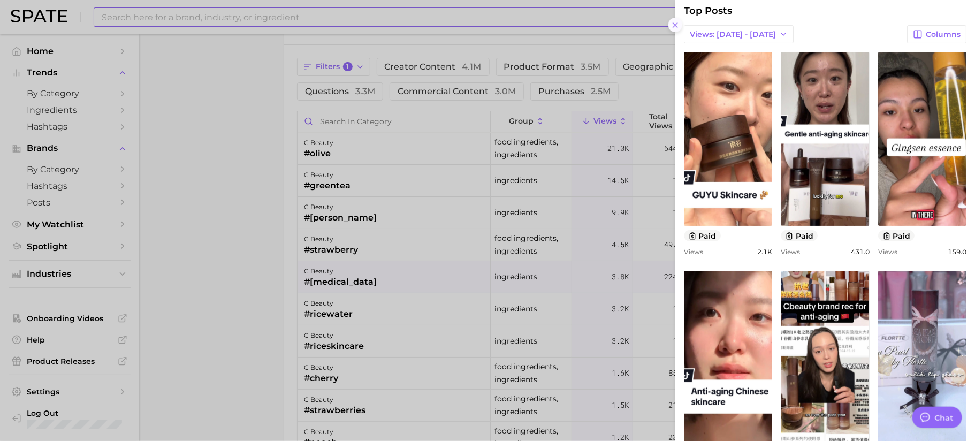
click at [677, 26] on icon at bounding box center [675, 25] width 9 height 9
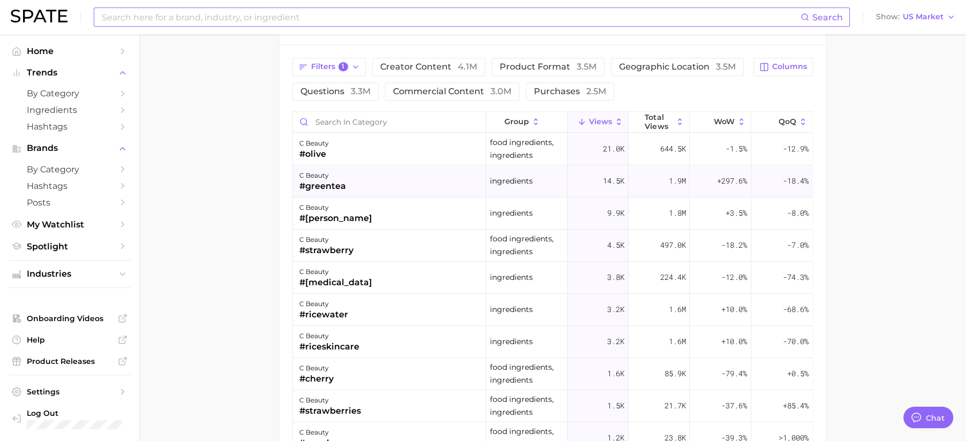
click at [369, 186] on div "c beauty #greentea" at bounding box center [389, 181] width 193 height 32
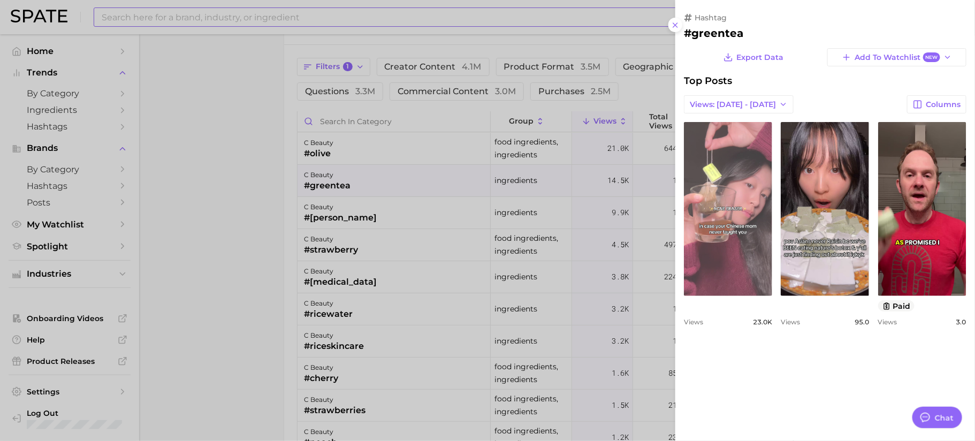
click at [731, 210] on link "view post on TikTok" at bounding box center [728, 209] width 88 height 174
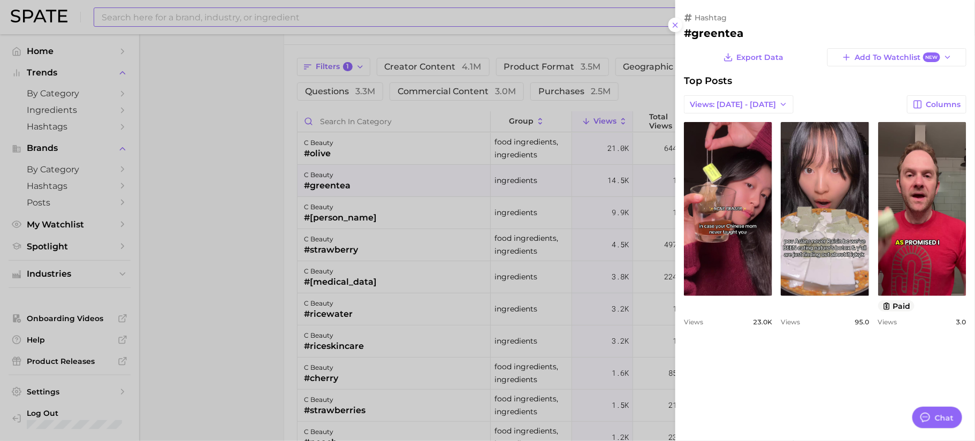
type textarea "x"
click at [677, 28] on icon at bounding box center [675, 25] width 9 height 9
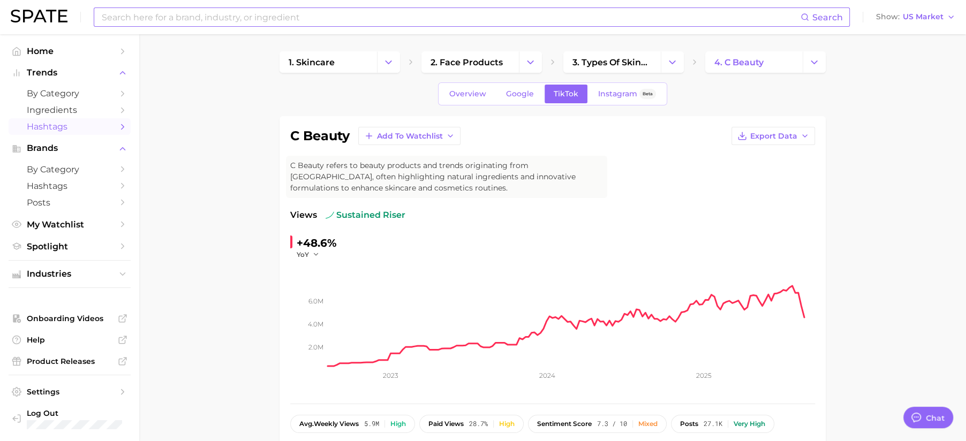
click at [64, 127] on span "Hashtags" at bounding box center [70, 127] width 86 height 10
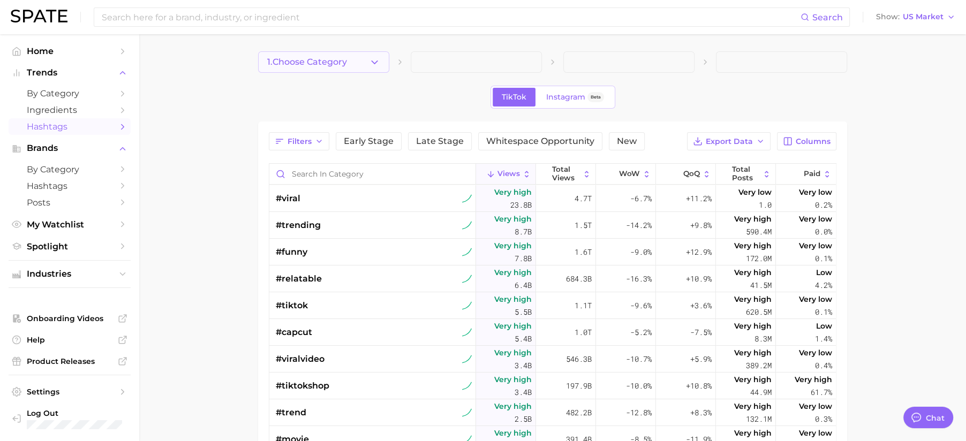
click at [308, 71] on button "1. Choose Category" at bounding box center [323, 61] width 131 height 21
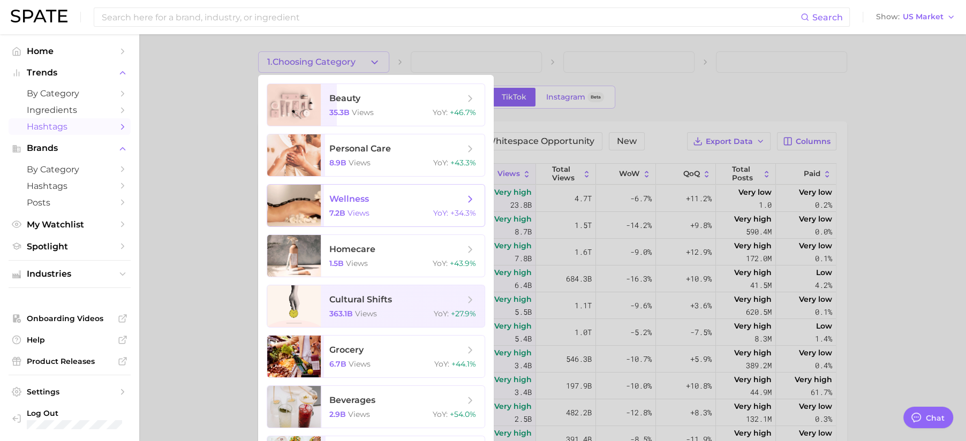
click at [390, 211] on div "7.2b views YoY : +34.3%" at bounding box center [402, 213] width 147 height 10
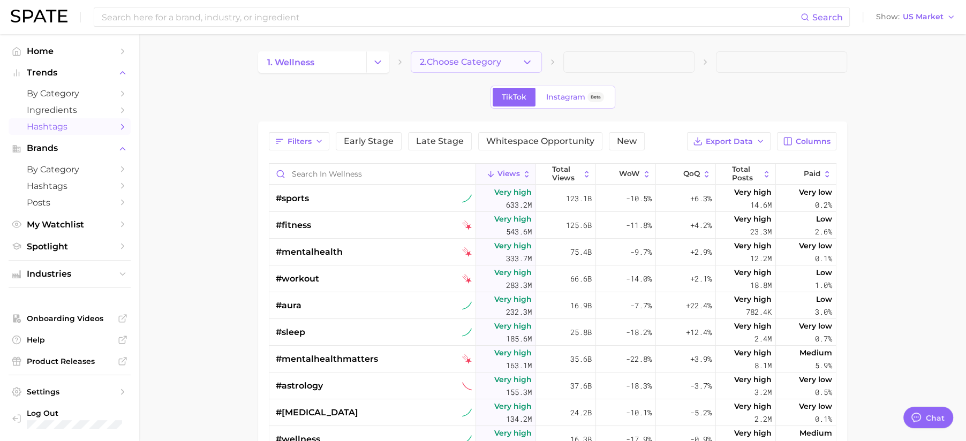
click at [491, 63] on span "2. Choose Category" at bounding box center [460, 62] width 81 height 10
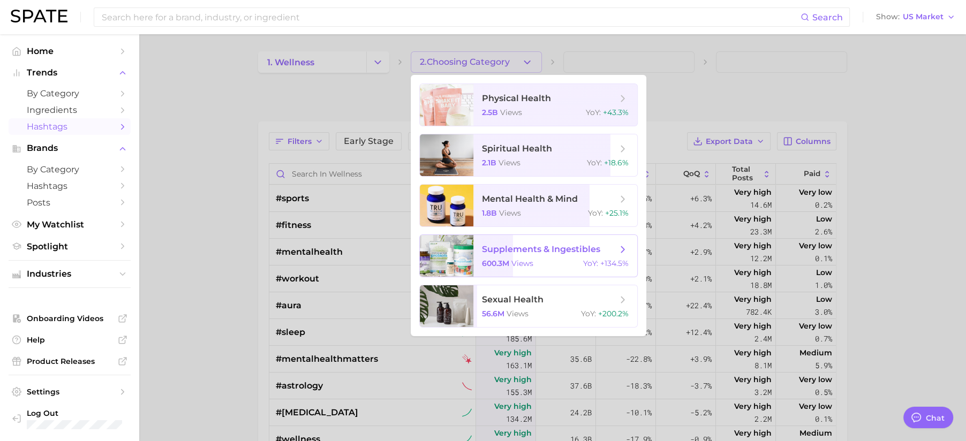
click at [556, 267] on div "600.3m views YoY : +134.5%" at bounding box center [555, 264] width 147 height 10
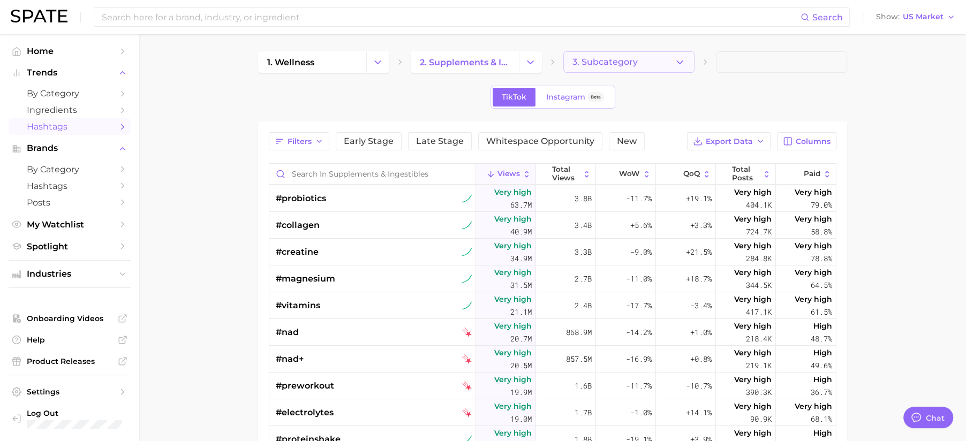
click at [669, 55] on button "3. Subcategory" at bounding box center [628, 61] width 131 height 21
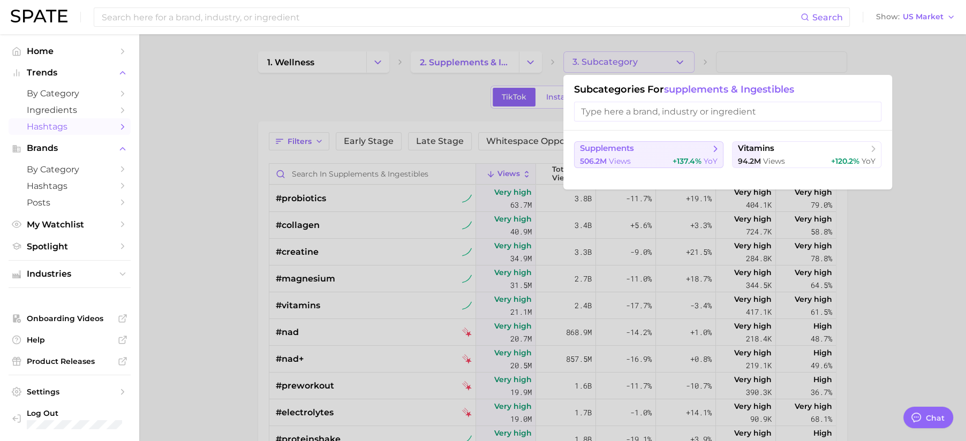
click at [660, 152] on span "supplements" at bounding box center [645, 148] width 130 height 11
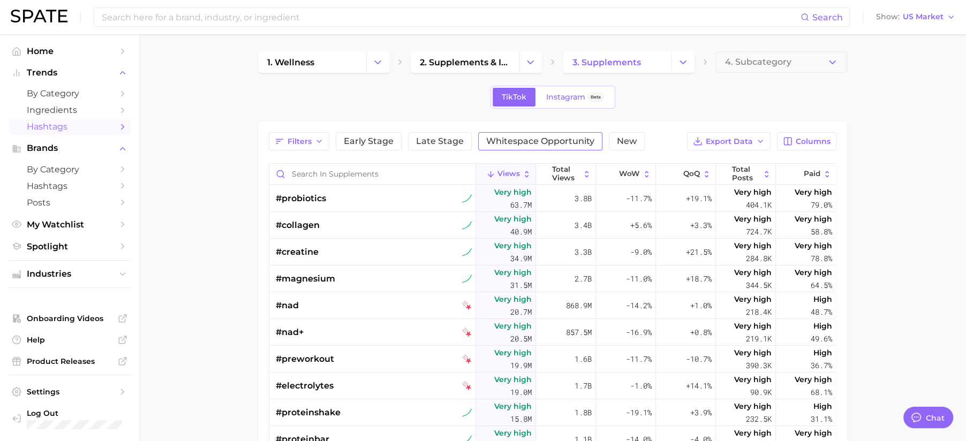
click at [516, 140] on span "Whitespace Opportunity" at bounding box center [540, 141] width 108 height 9
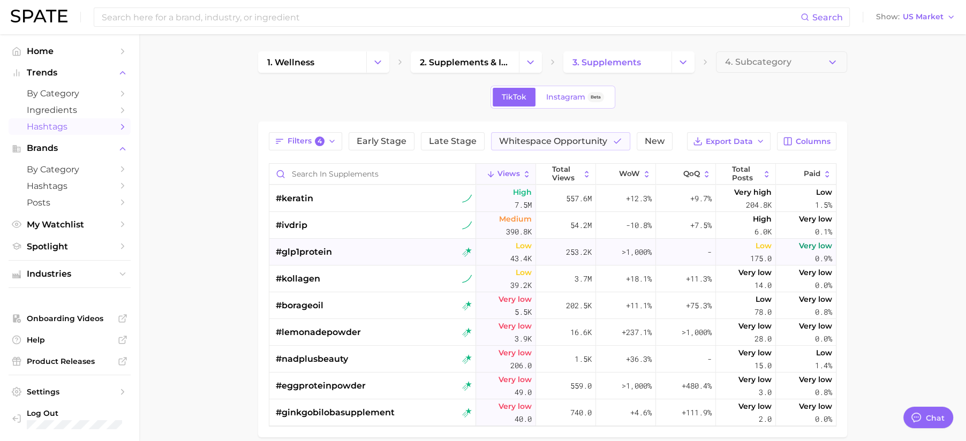
click at [310, 254] on span "#glp1protein" at bounding box center [304, 252] width 56 height 13
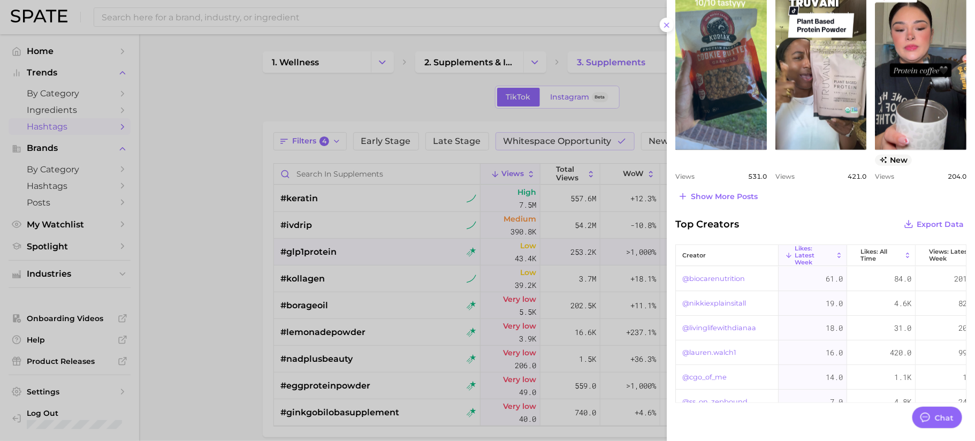
scroll to position [520, 0]
click at [663, 26] on icon at bounding box center [667, 25] width 9 height 9
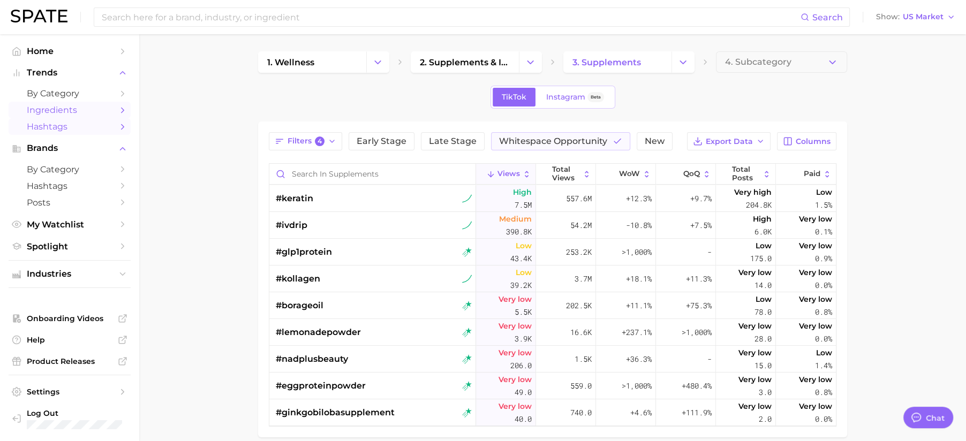
click at [89, 107] on span "Ingredients" at bounding box center [70, 110] width 86 height 10
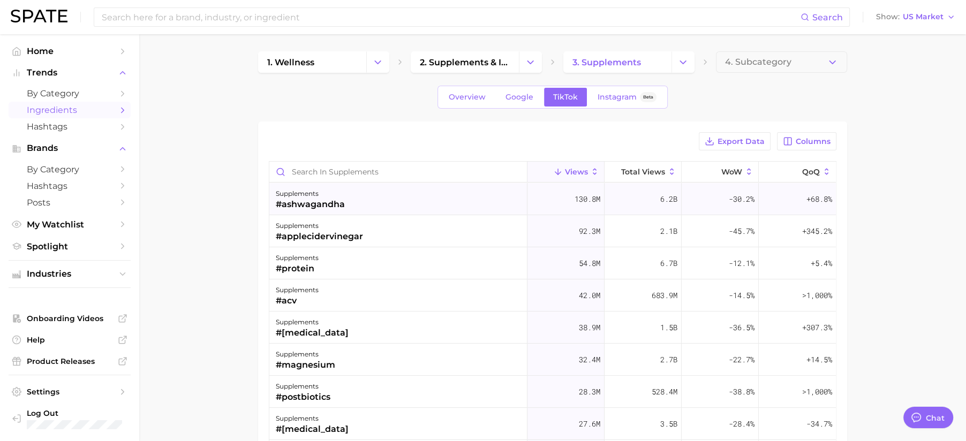
click at [321, 199] on div "#ashwagandha" at bounding box center [310, 204] width 69 height 13
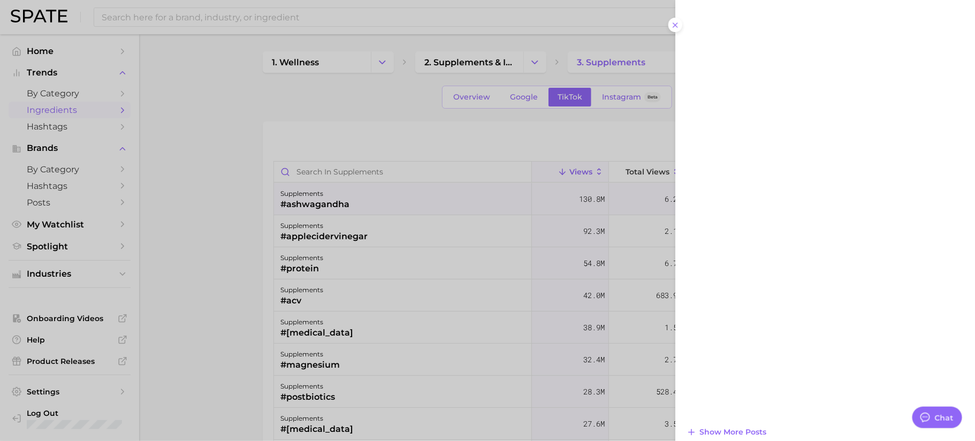
scroll to position [797, 0]
click at [752, 421] on span "Show more posts" at bounding box center [733, 421] width 67 height 9
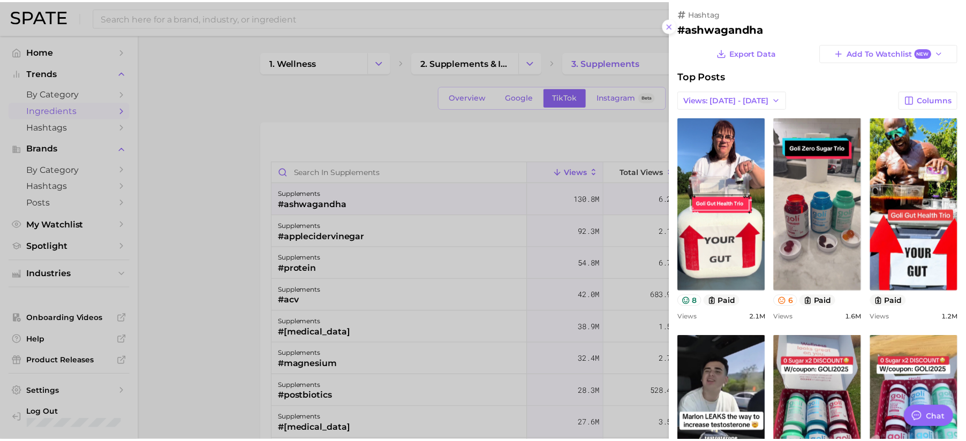
scroll to position [0, 0]
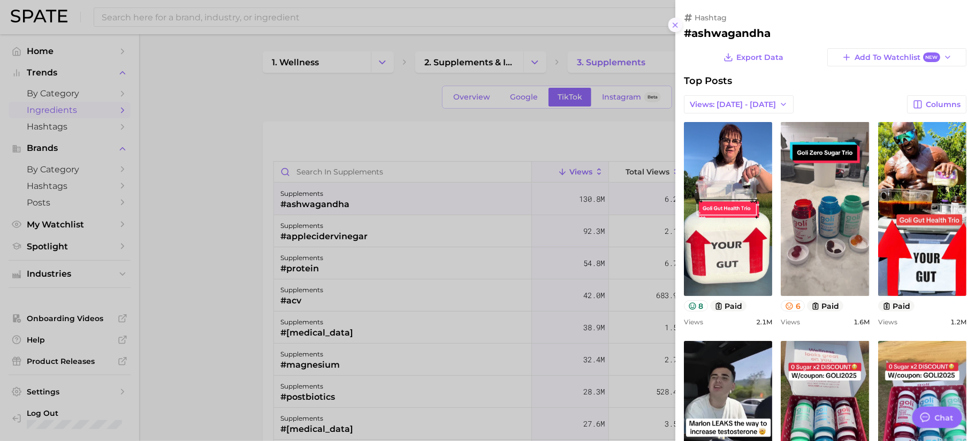
click at [676, 29] on icon at bounding box center [675, 25] width 9 height 9
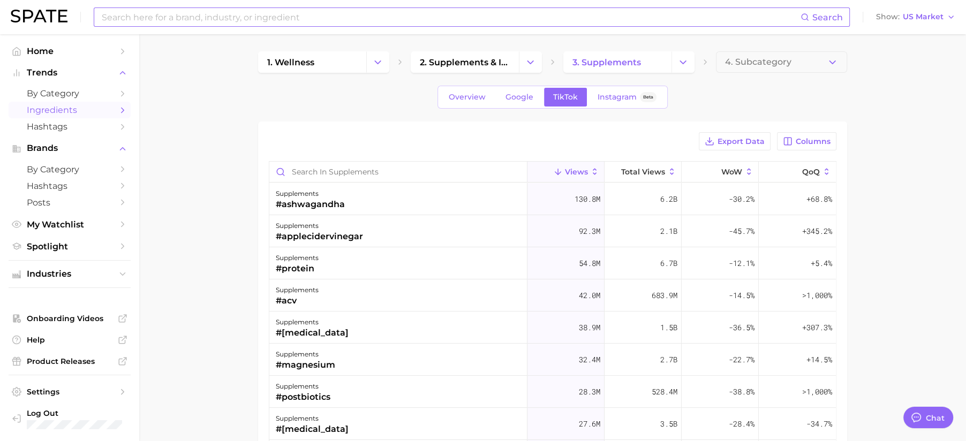
click at [243, 25] on input at bounding box center [451, 17] width 700 height 18
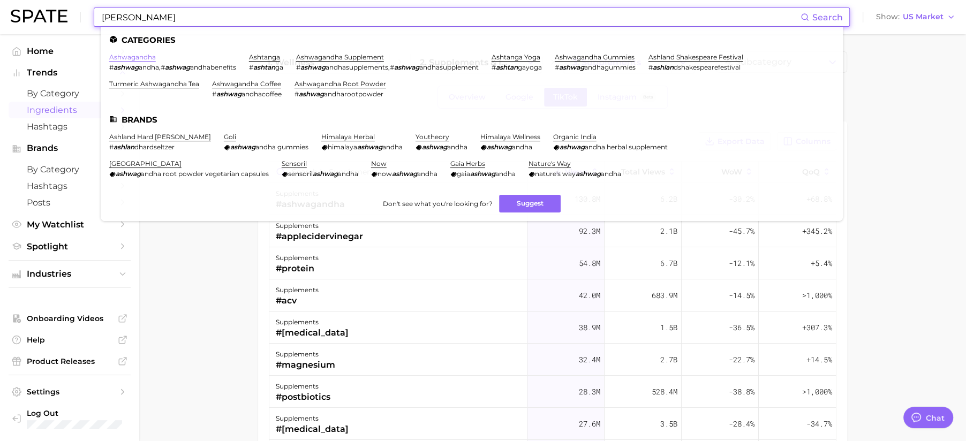
type input "[PERSON_NAME]"
click at [151, 57] on link "ashwagandha" at bounding box center [132, 57] width 47 height 8
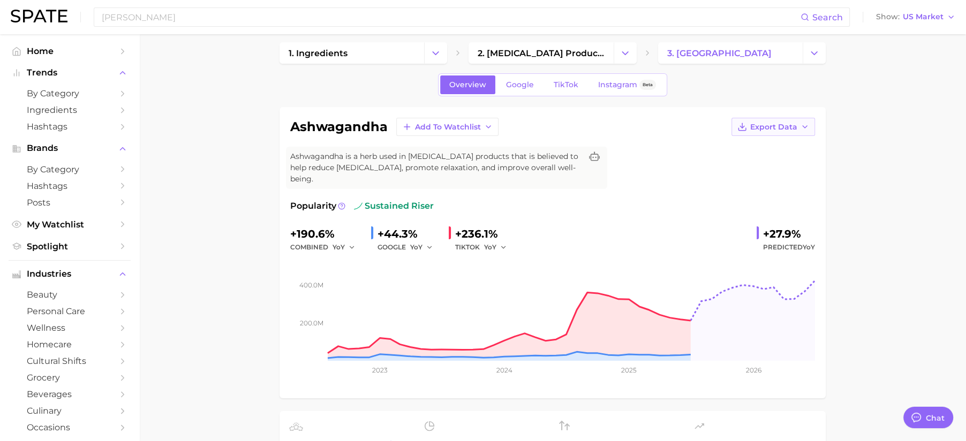
scroll to position [10, 0]
click at [562, 85] on span "TikTok" at bounding box center [566, 84] width 25 height 9
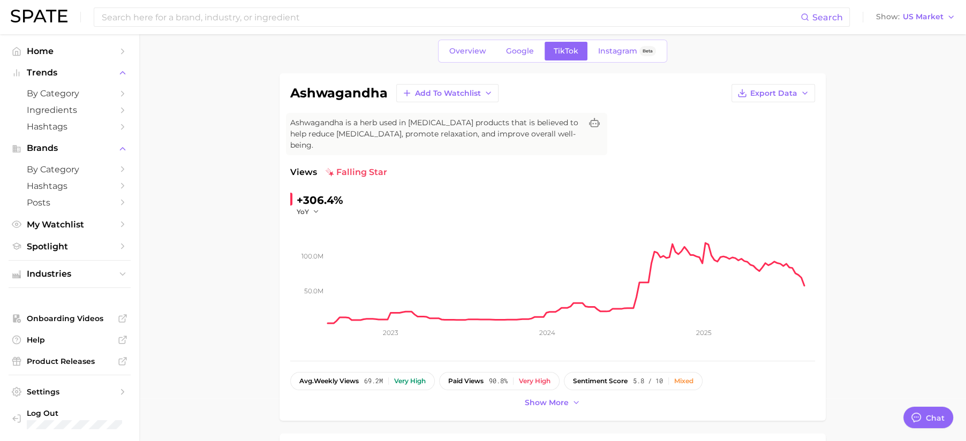
scroll to position [232, 0]
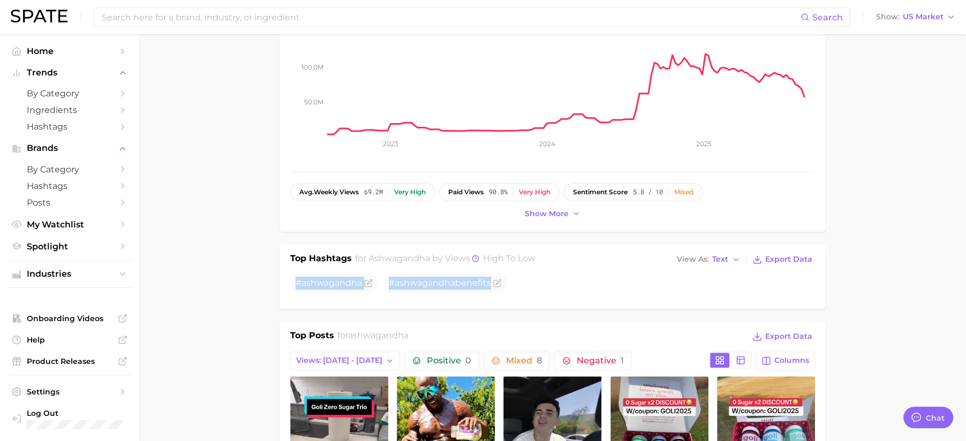
drag, startPoint x: 524, startPoint y: 274, endPoint x: 270, endPoint y: 276, distance: 254.3
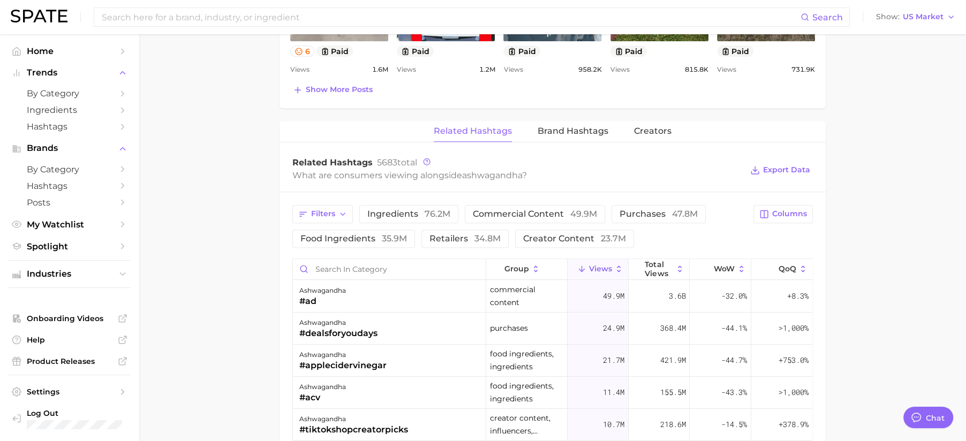
scroll to position [754, 0]
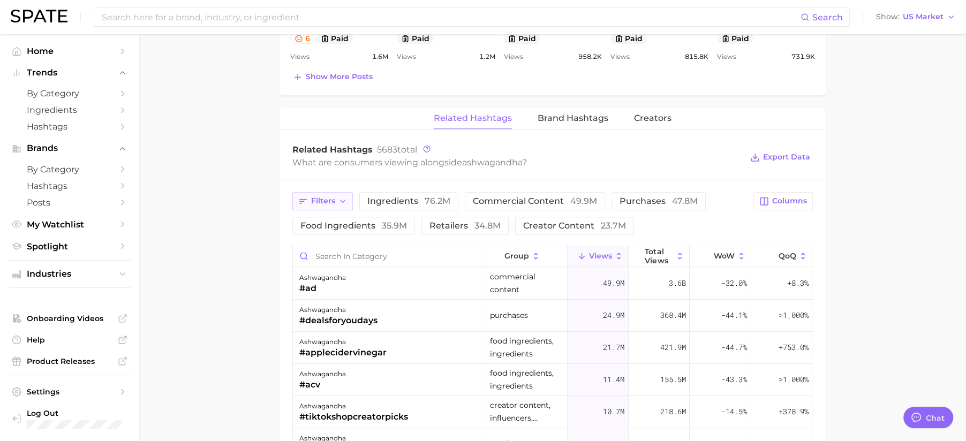
click at [334, 192] on button "Filters" at bounding box center [322, 201] width 60 height 18
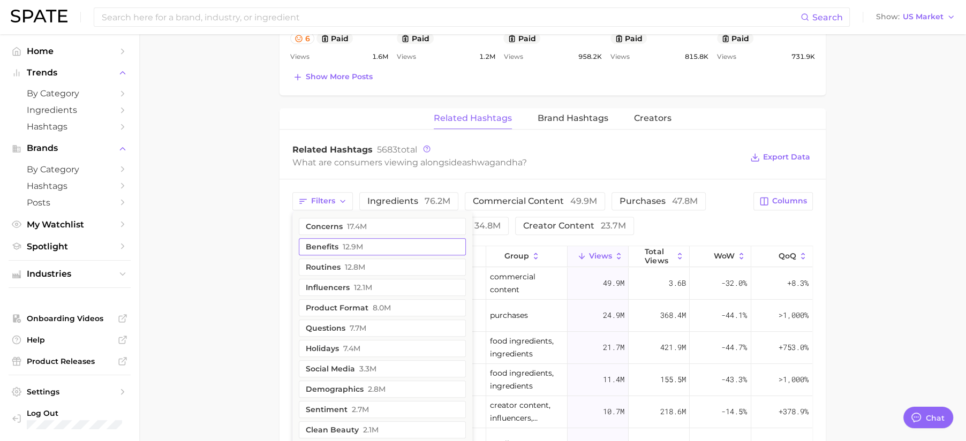
click at [358, 243] on span "12.9m" at bounding box center [353, 247] width 20 height 9
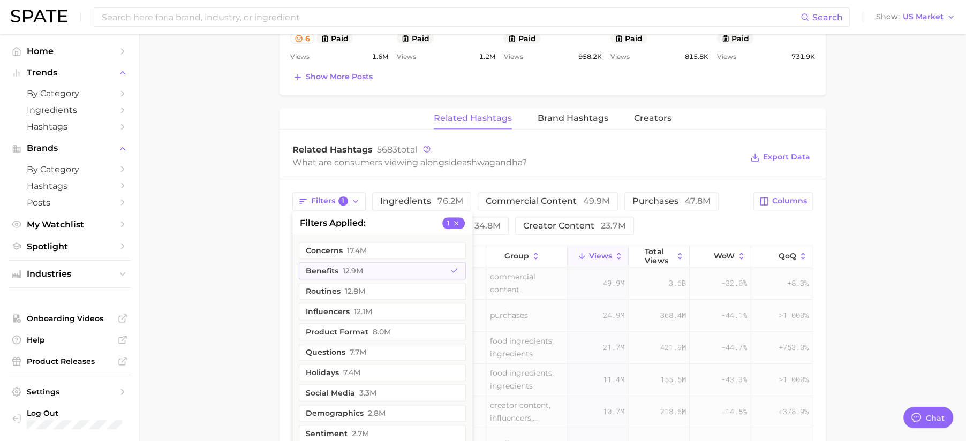
click at [851, 209] on main "1. ingredients 2. [MEDICAL_DATA] products 3. ashwagandha Overview Google TikTok…" at bounding box center [552, 16] width 827 height 1473
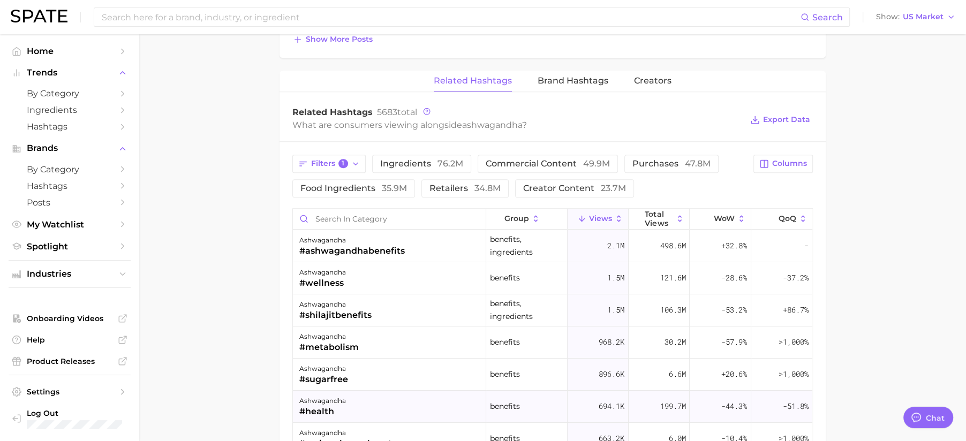
scroll to position [787, 0]
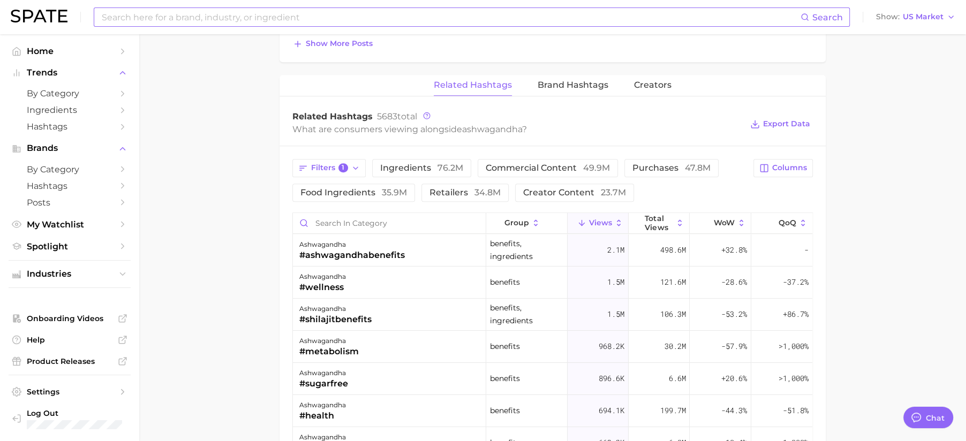
click at [271, 17] on input at bounding box center [451, 17] width 700 height 18
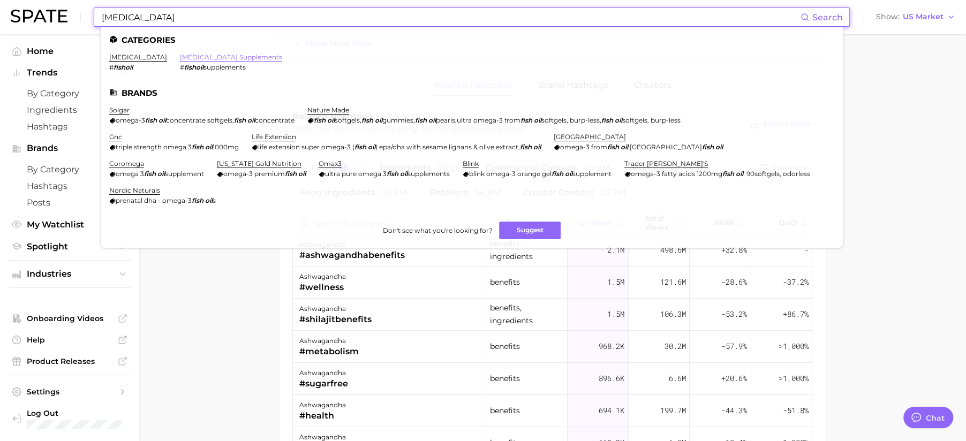
type input "[MEDICAL_DATA]"
click at [180, 54] on link "[MEDICAL_DATA] supplements" at bounding box center [231, 57] width 102 height 8
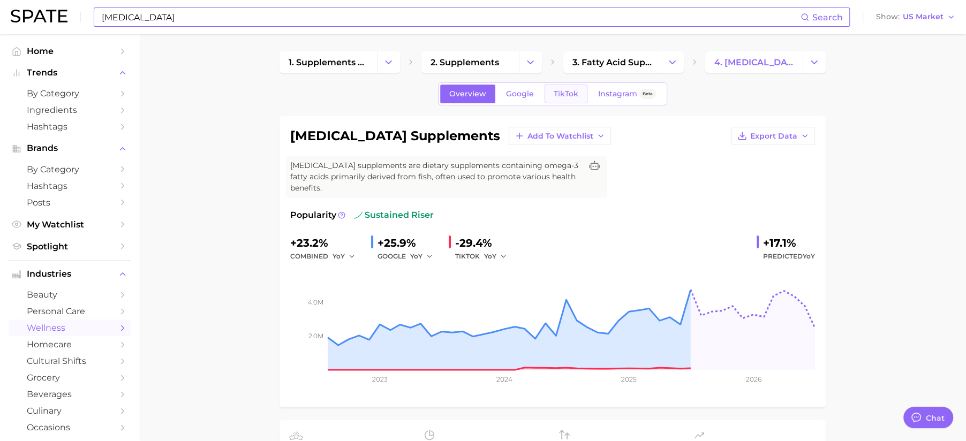
click at [557, 92] on span "TikTok" at bounding box center [566, 93] width 25 height 9
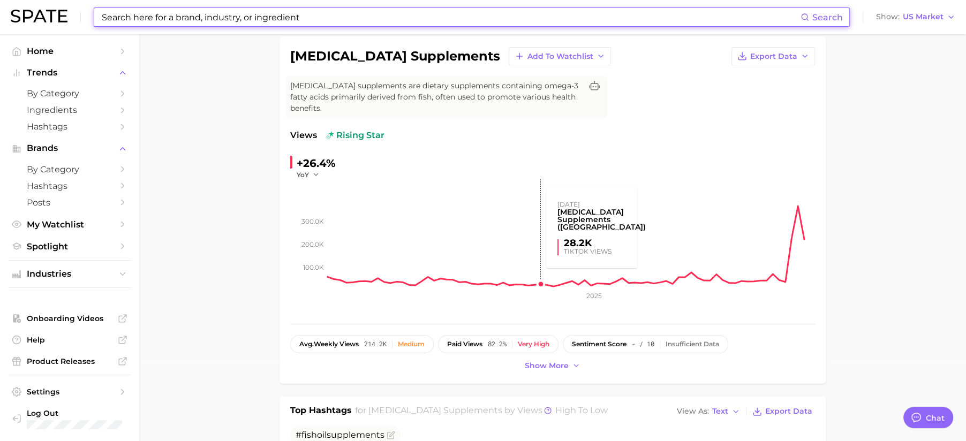
scroll to position [179, 0]
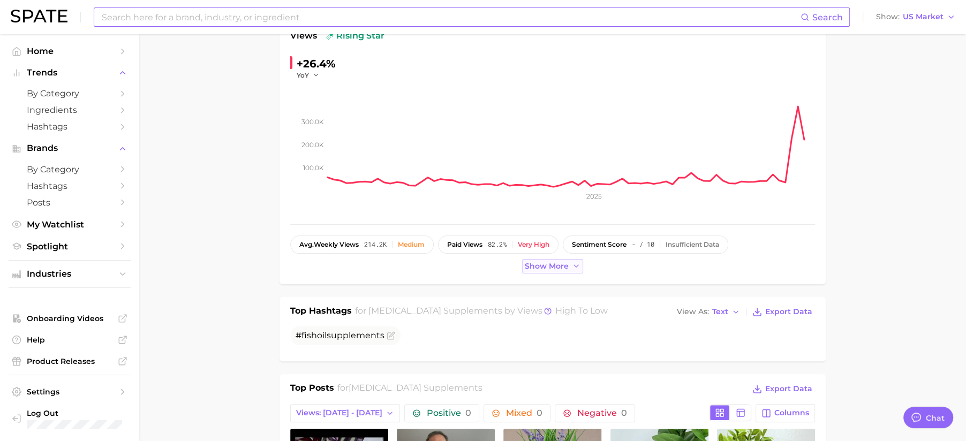
click at [552, 262] on span "Show more" at bounding box center [547, 266] width 44 height 9
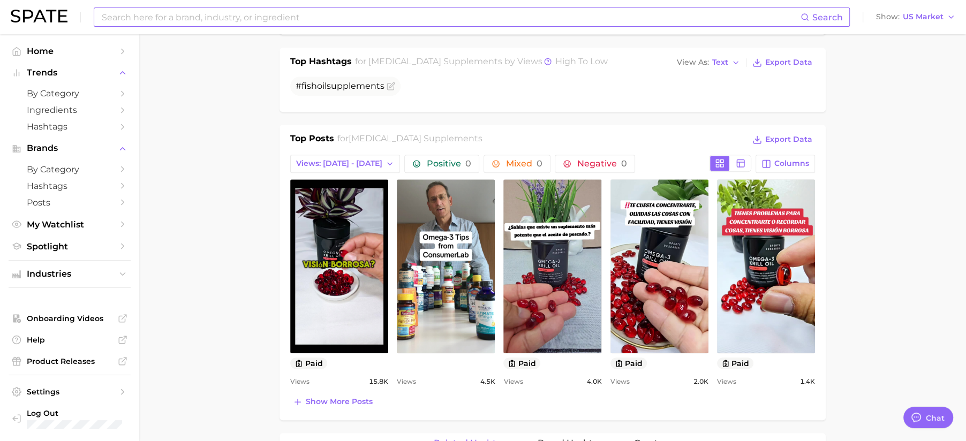
scroll to position [611, 0]
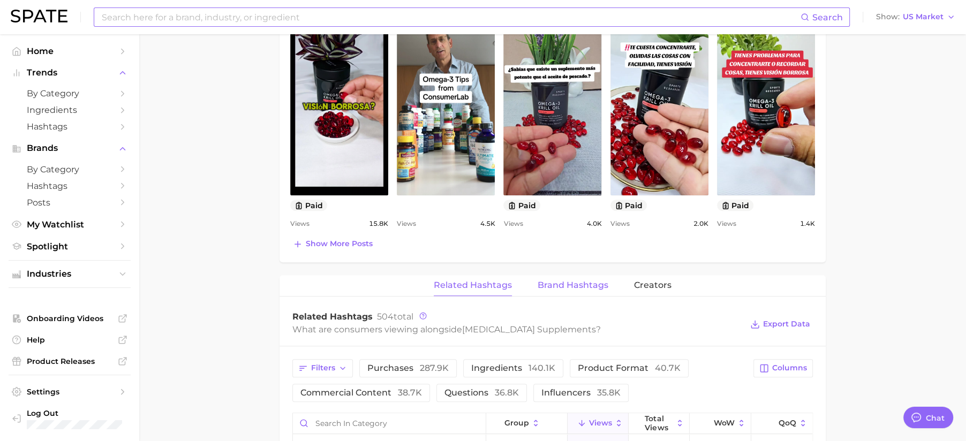
click at [573, 281] on span "Brand Hashtags" at bounding box center [572, 286] width 71 height 10
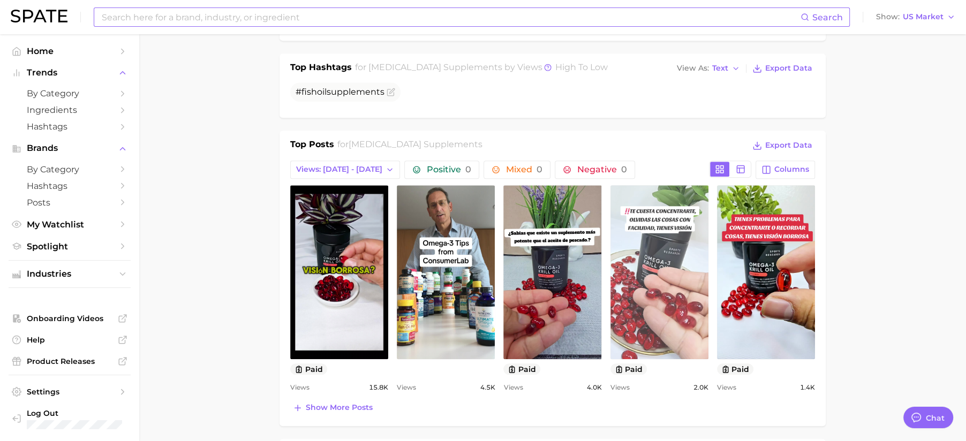
scroll to position [448, 0]
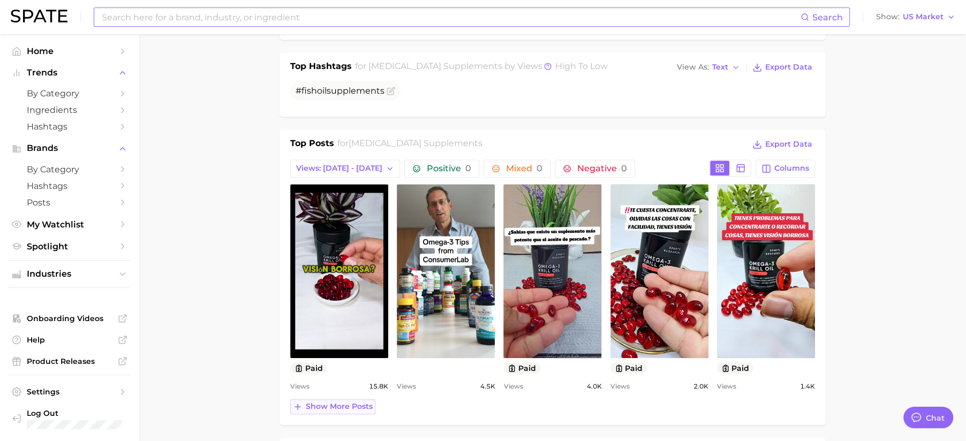
click at [326, 402] on span "Show more posts" at bounding box center [339, 406] width 67 height 9
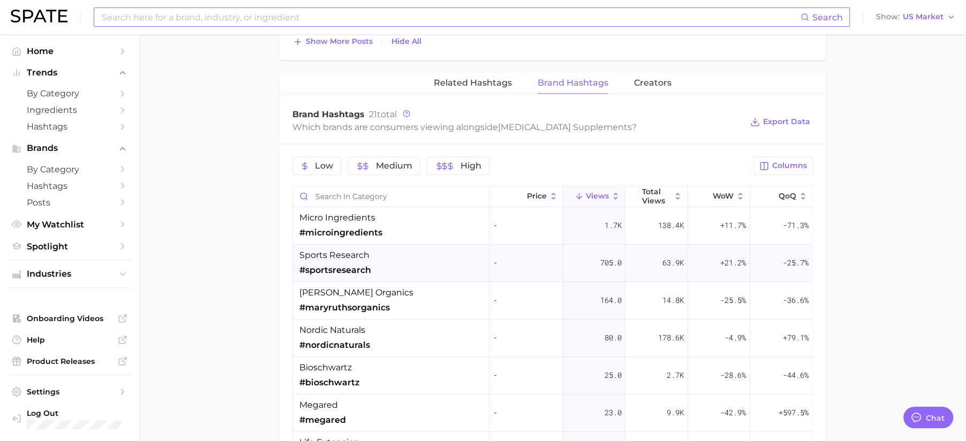
scroll to position [0, 0]
click at [463, 74] on button "Related Hashtags" at bounding box center [473, 83] width 78 height 21
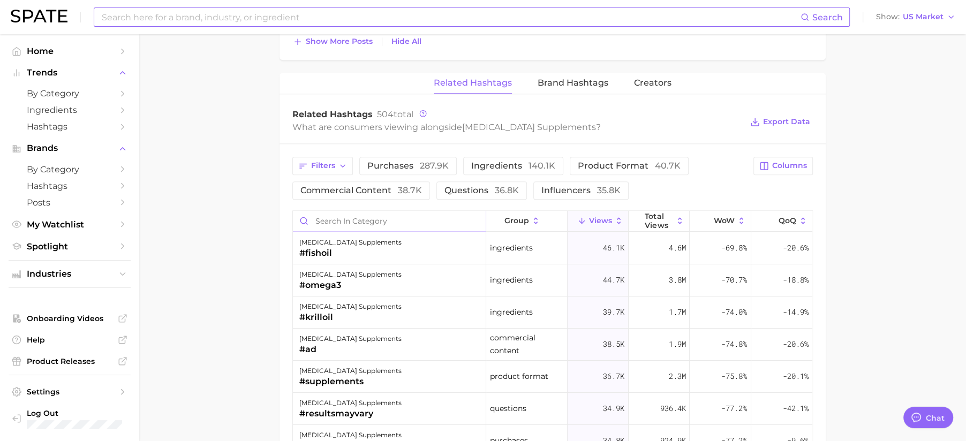
scroll to position [3, 0]
click at [344, 162] on icon "button" at bounding box center [342, 166] width 9 height 9
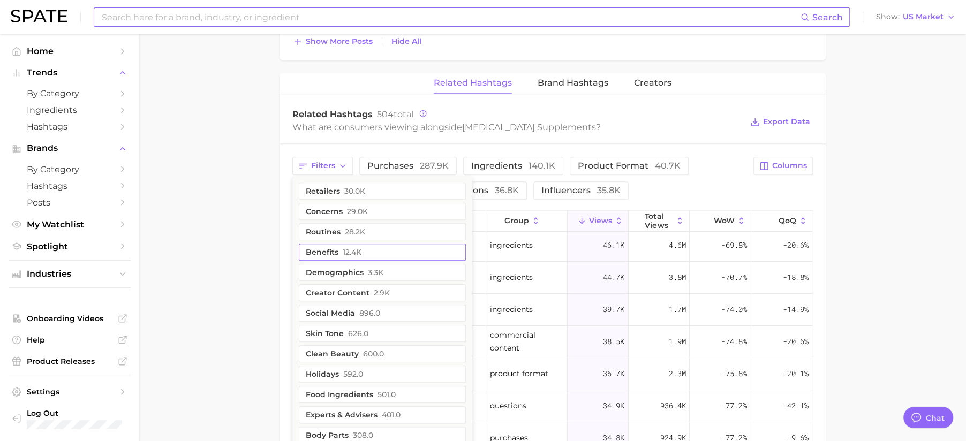
click at [376, 244] on button "benefits 12.4k" at bounding box center [382, 252] width 167 height 17
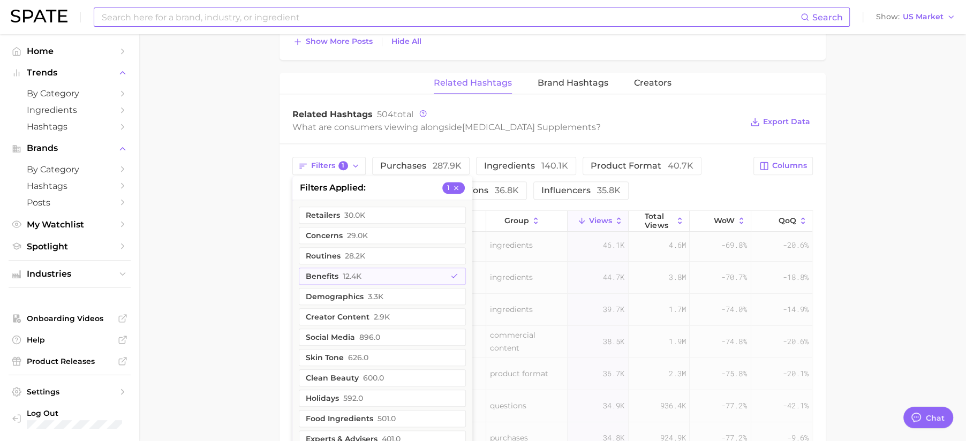
scroll to position [0, 0]
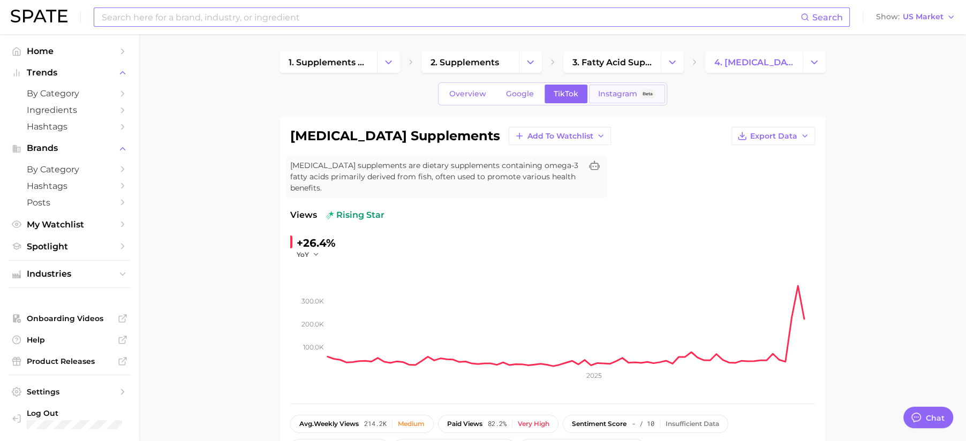
click at [617, 92] on span "Instagram" at bounding box center [617, 93] width 39 height 9
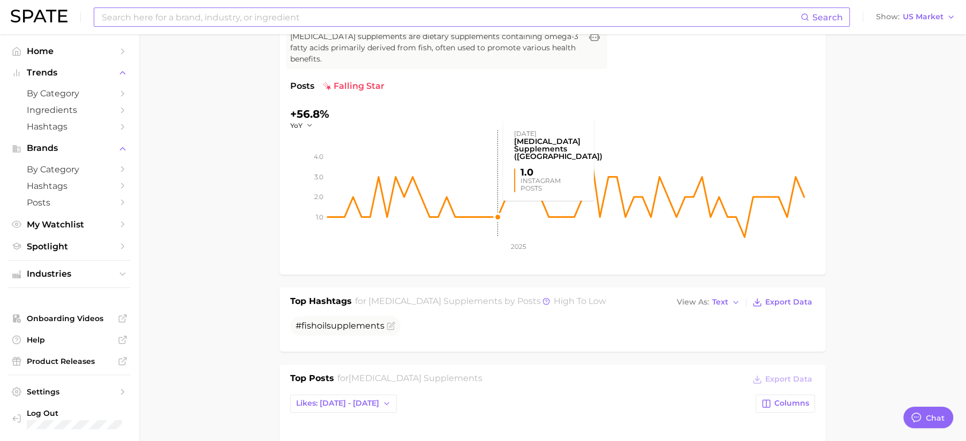
scroll to position [97, 0]
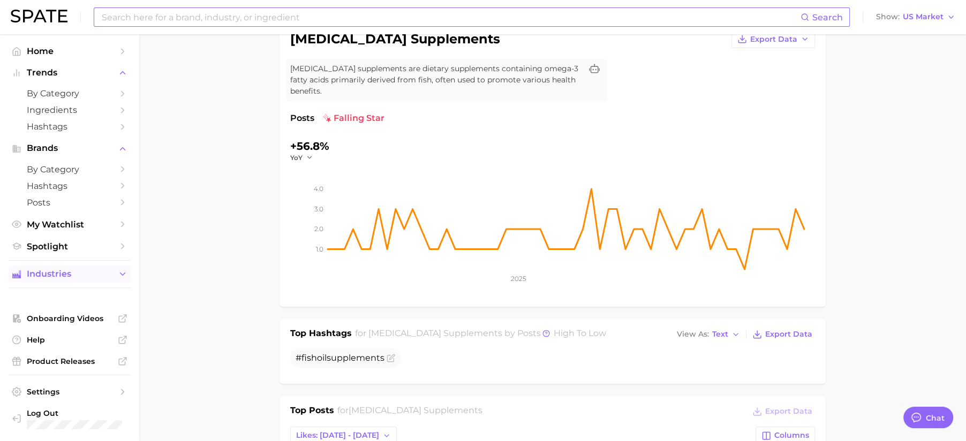
click at [69, 281] on button "Industries" at bounding box center [70, 274] width 122 height 16
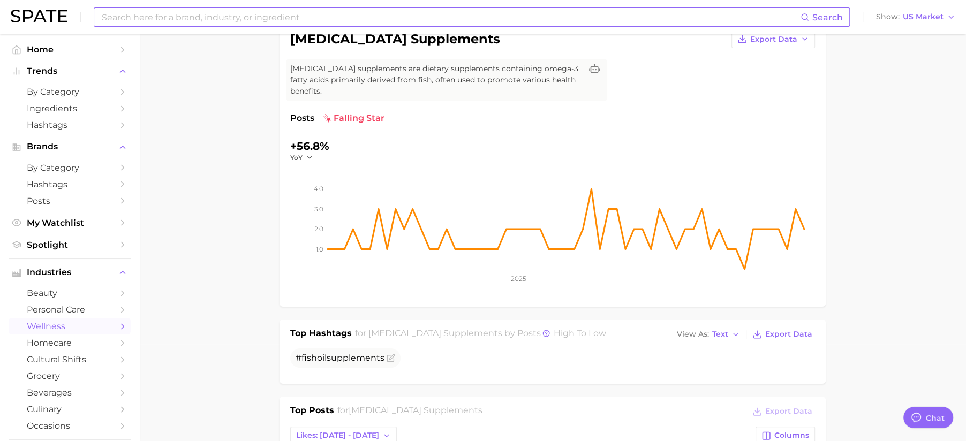
scroll to position [3, 0]
click at [89, 327] on span "wellness" at bounding box center [70, 325] width 86 height 10
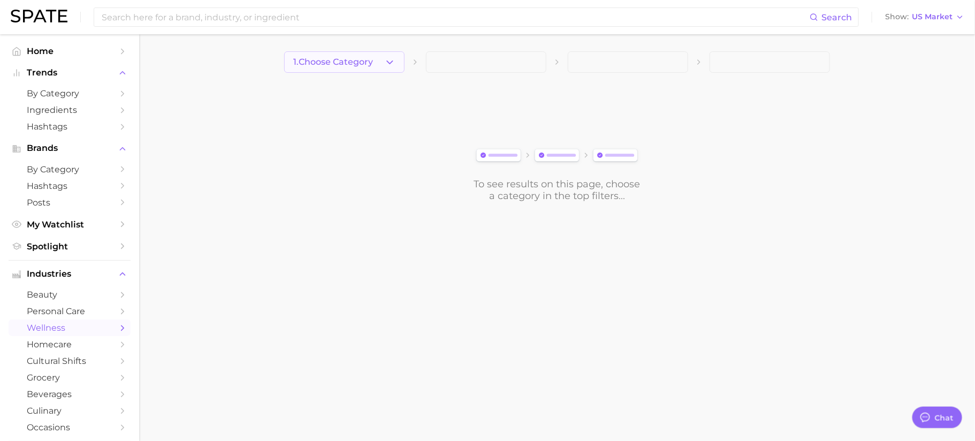
click at [390, 69] on button "1. Choose Category" at bounding box center [344, 61] width 120 height 21
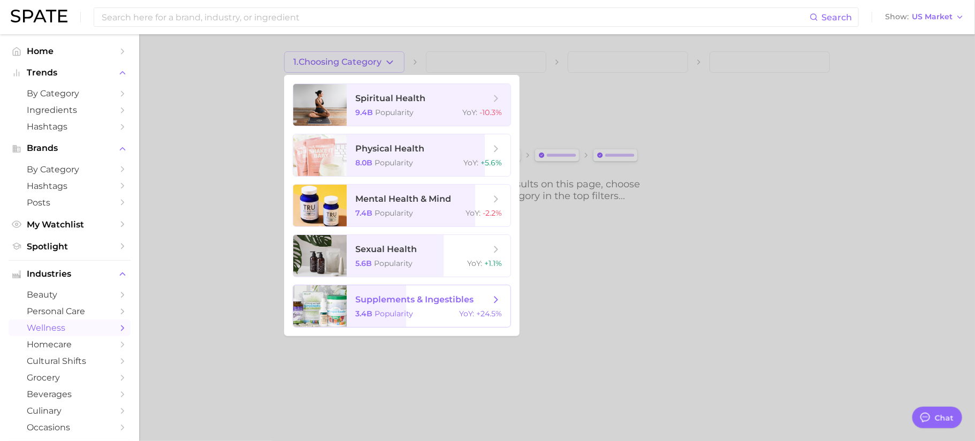
click at [422, 294] on span "supplements & ingestibles" at bounding box center [414, 299] width 118 height 10
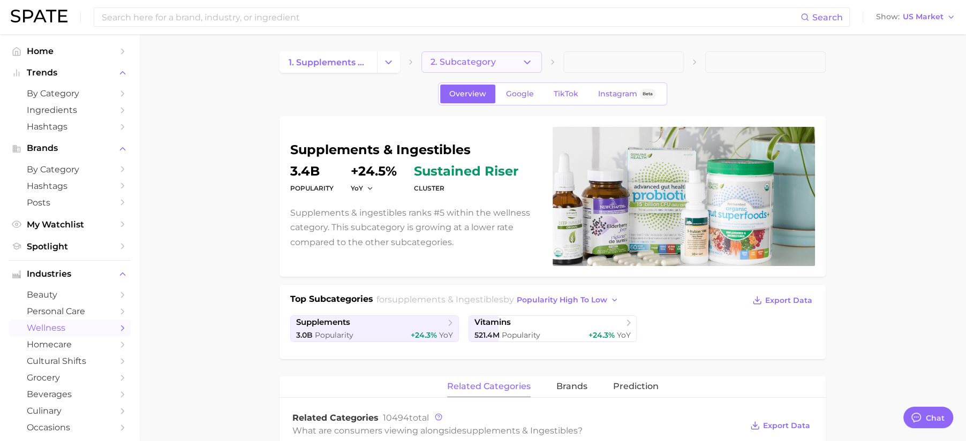
click at [501, 67] on button "2. Subcategory" at bounding box center [481, 61] width 120 height 21
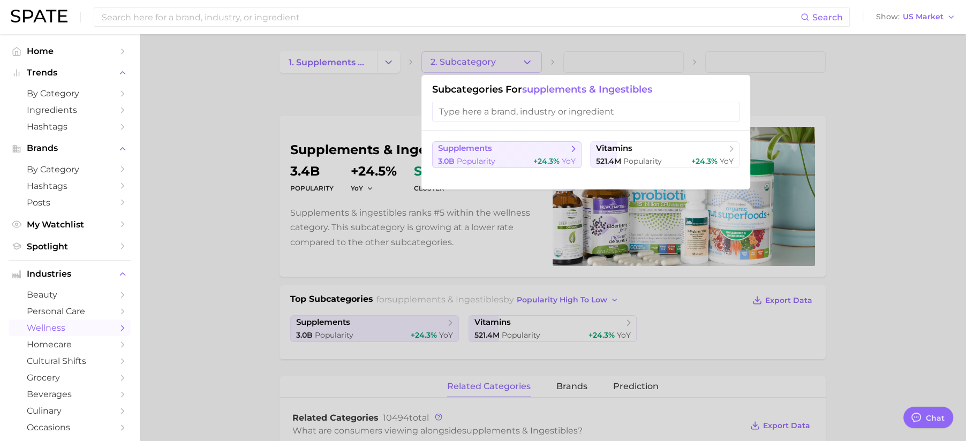
click at [524, 157] on div "3.0b Popularity +24.3% YoY" at bounding box center [507, 161] width 138 height 10
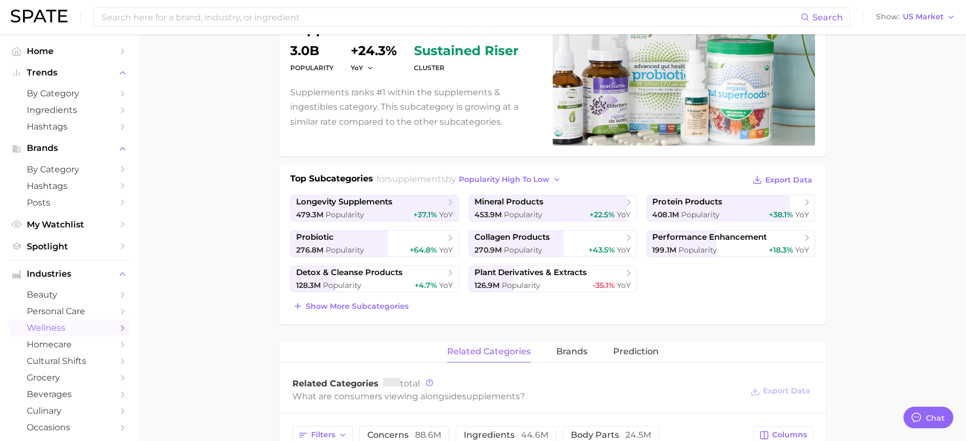
scroll to position [120, 0]
click at [406, 306] on button "Show more subcategories" at bounding box center [350, 306] width 121 height 15
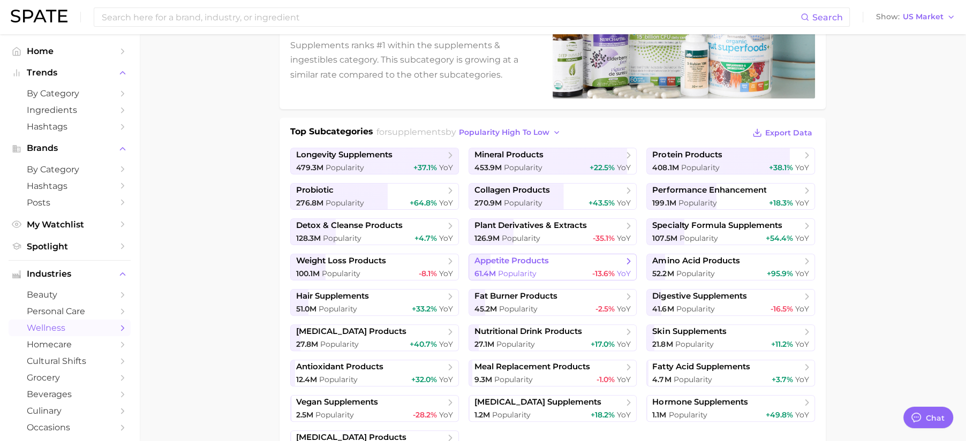
scroll to position [165, 0]
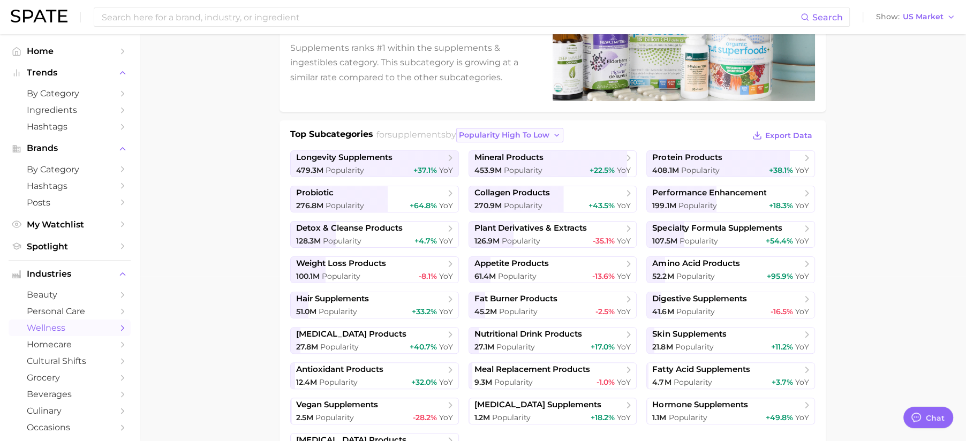
click at [541, 137] on span "popularity high to low" at bounding box center [504, 135] width 90 height 9
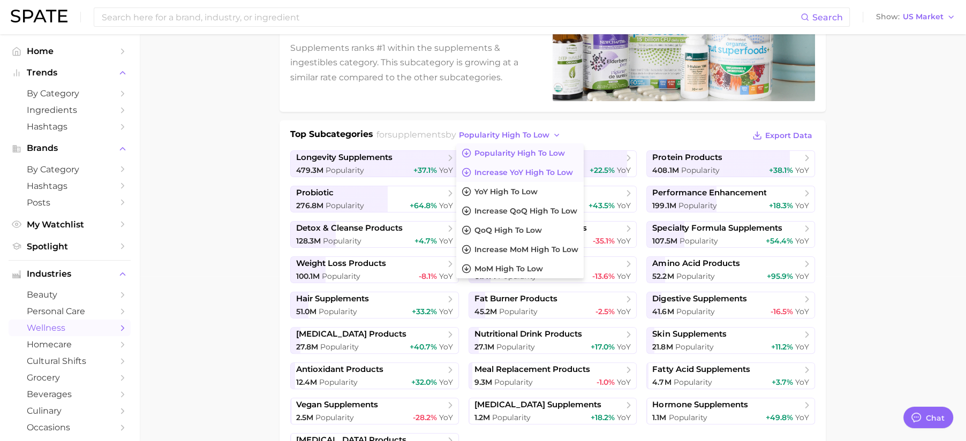
click at [558, 171] on span "Increase YoY high to low" at bounding box center [523, 172] width 99 height 9
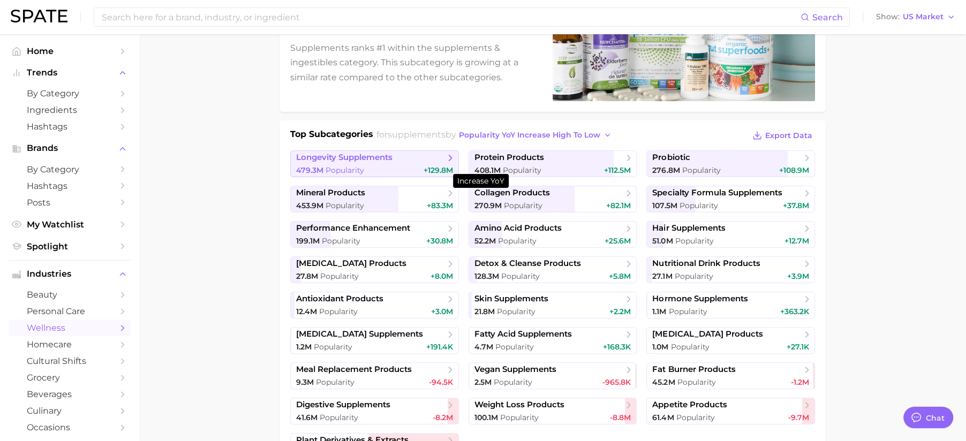
click at [430, 168] on span "+129.8m" at bounding box center [437, 170] width 29 height 10
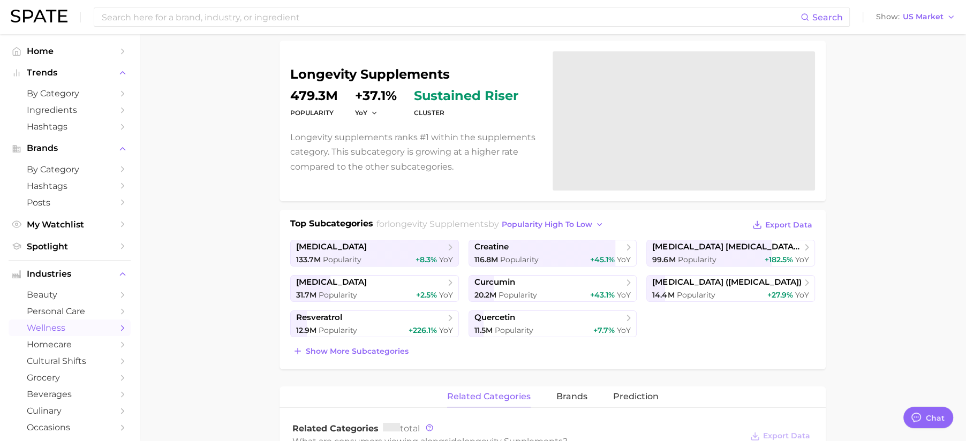
scroll to position [142, 0]
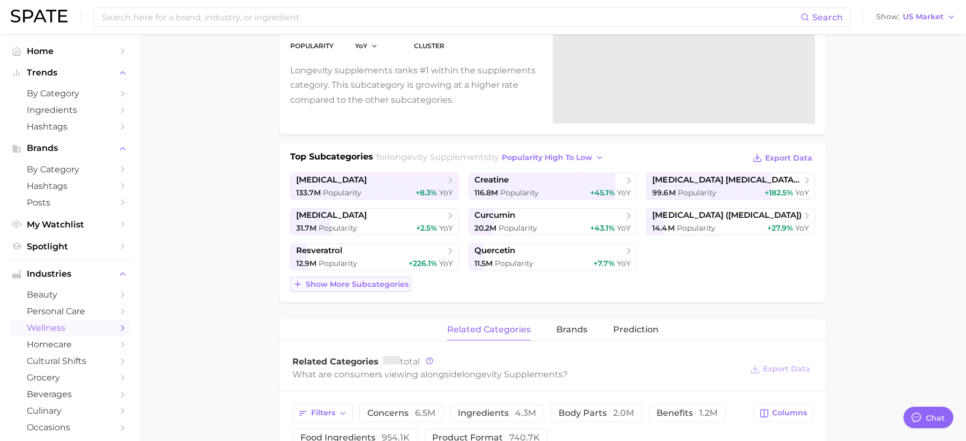
click at [361, 280] on span "Show more subcategories" at bounding box center [357, 284] width 103 height 9
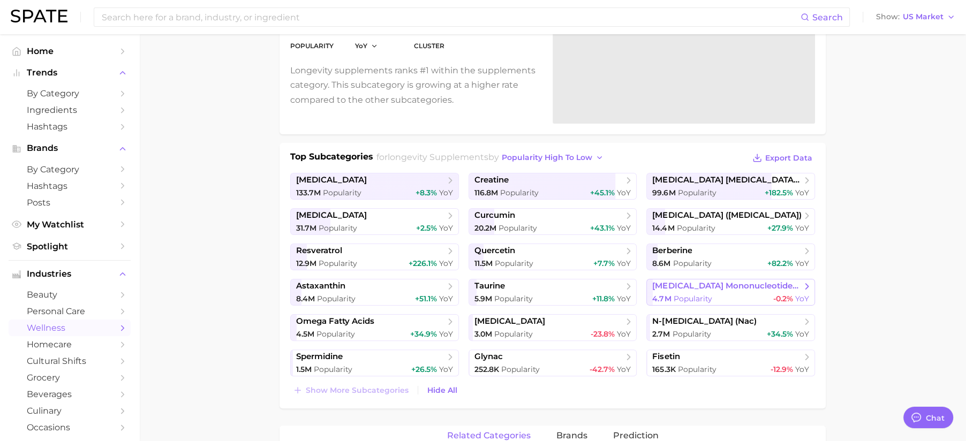
click at [728, 294] on div "4.7m Popularity -0.2% YoY" at bounding box center [730, 299] width 157 height 10
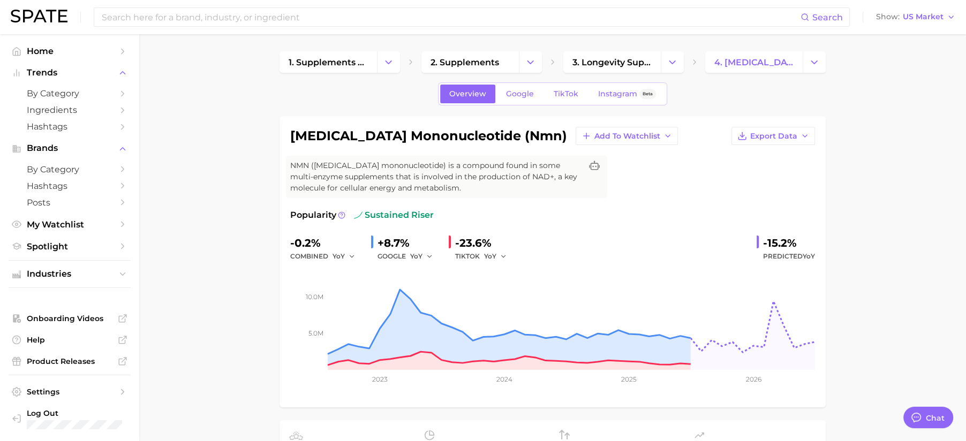
scroll to position [142, 0]
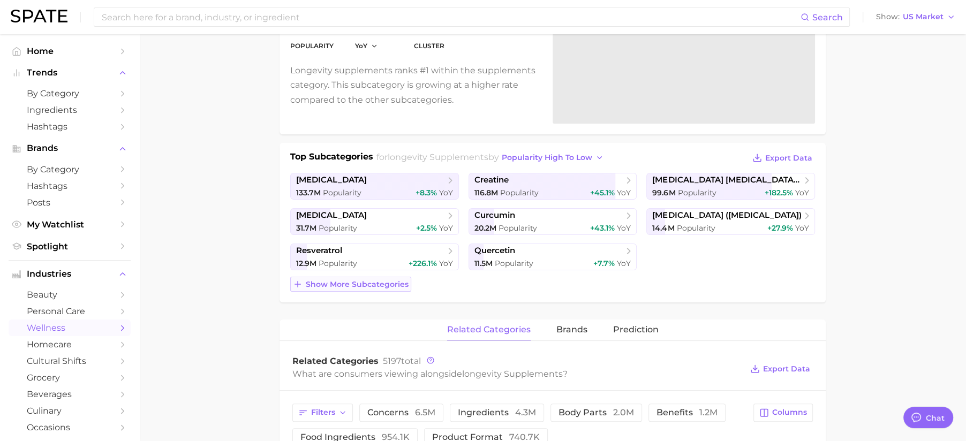
click at [392, 280] on span "Show more subcategories" at bounding box center [357, 284] width 103 height 9
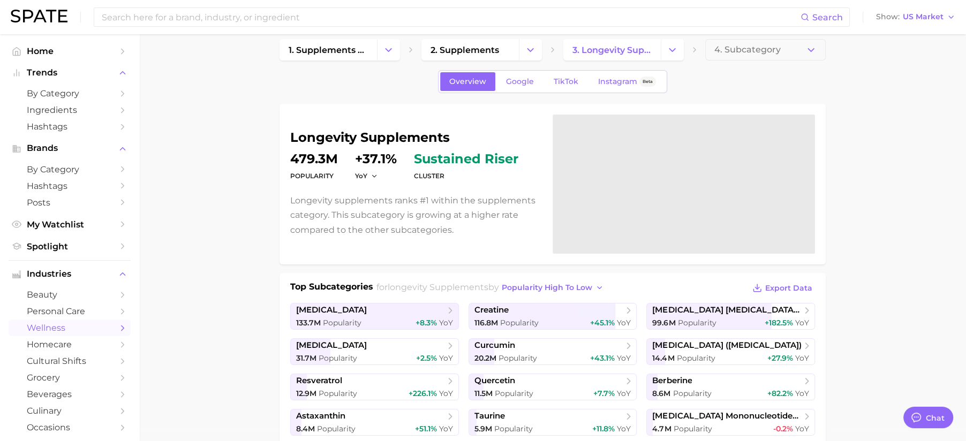
scroll to position [0, 0]
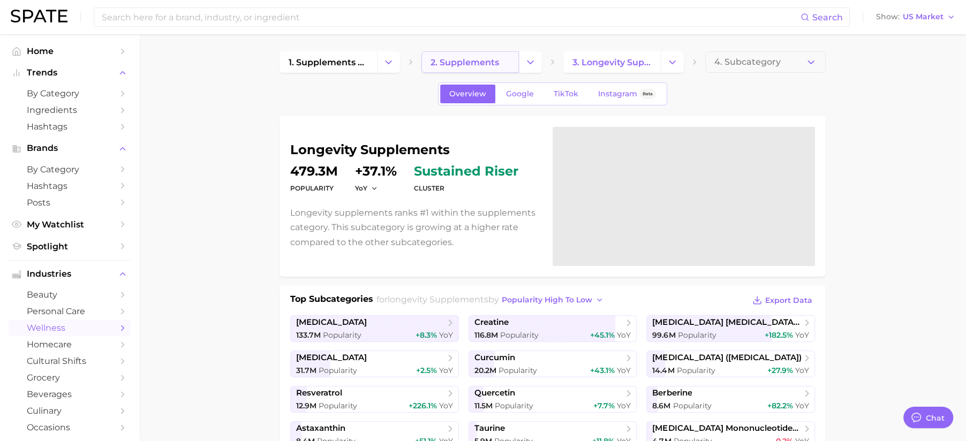
click at [456, 57] on span "2. supplements" at bounding box center [464, 62] width 69 height 10
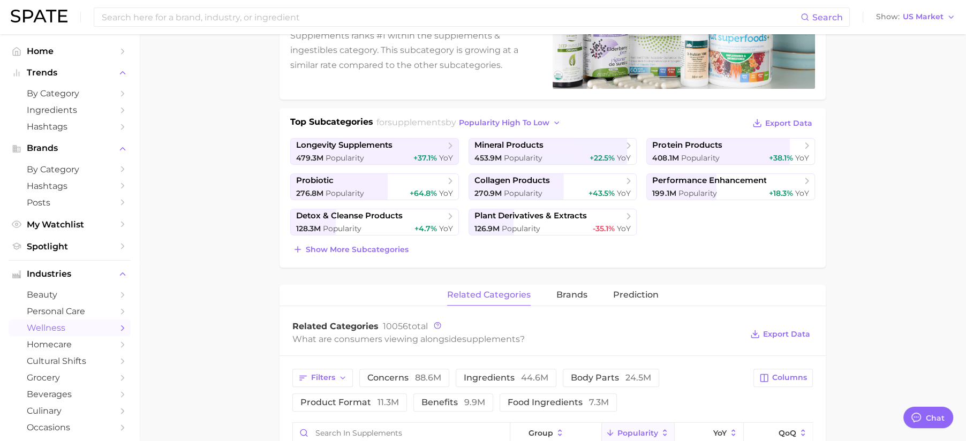
scroll to position [178, 0]
click at [393, 251] on span "Show more subcategories" at bounding box center [357, 249] width 103 height 9
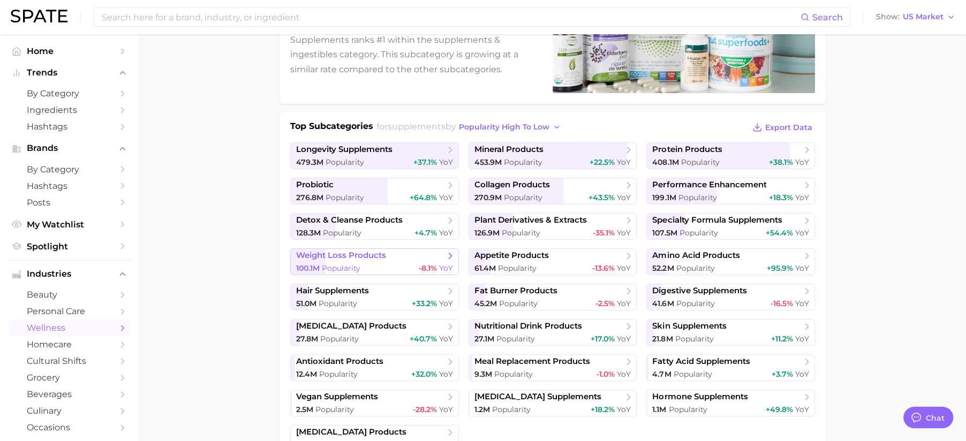
scroll to position [183, 0]
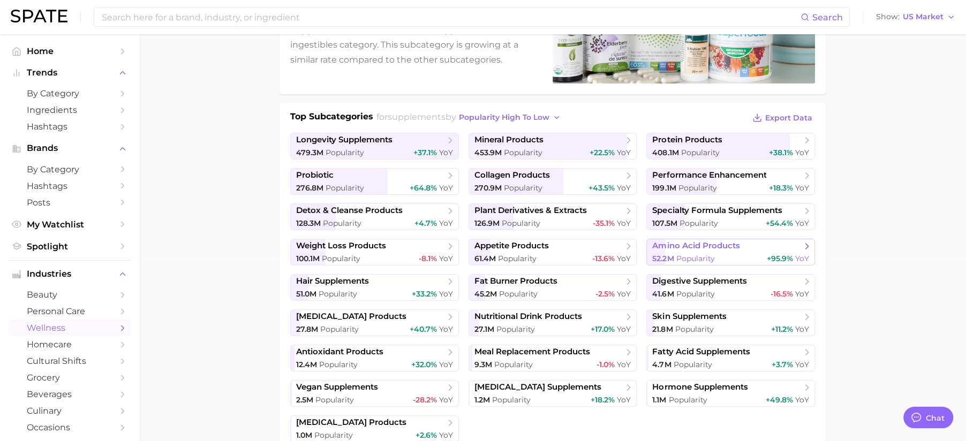
click at [749, 258] on div "52.2m Popularity +95.9% YoY" at bounding box center [730, 259] width 157 height 10
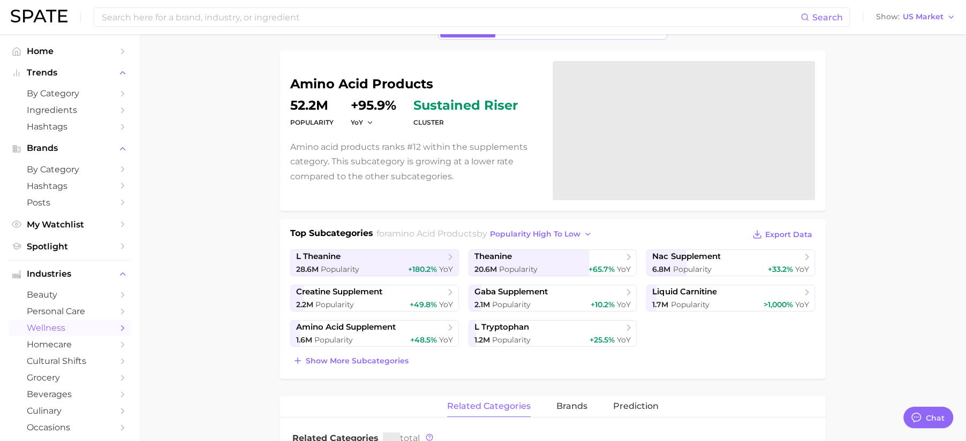
scroll to position [67, 0]
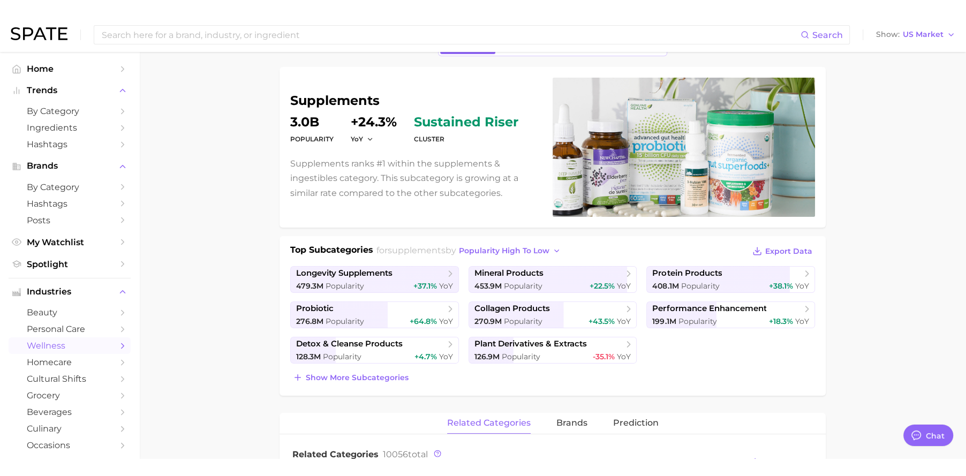
scroll to position [183, 0]
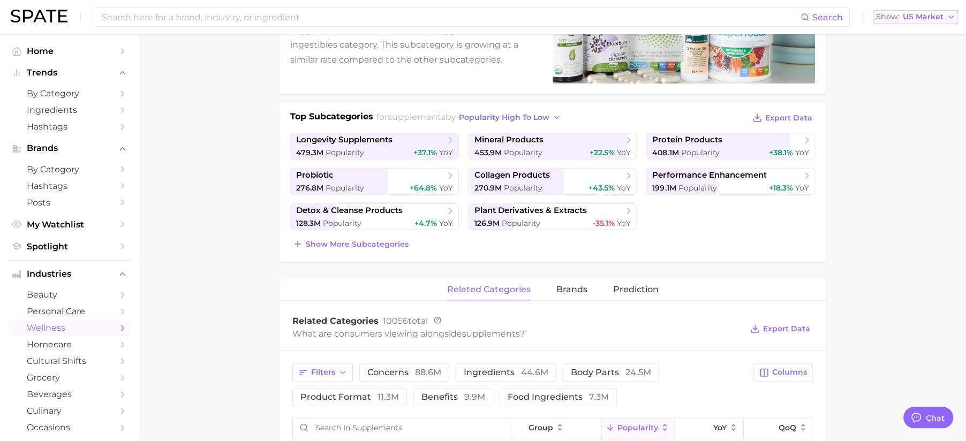
click at [937, 17] on span "US Market" at bounding box center [923, 17] width 41 height 6
click at [867, 216] on main "1. supplements & ingestibles 2. supplements 3. Subcategory Overview Google TikT…" at bounding box center [552, 388] width 827 height 1073
type textarea "x"
